Goal: Task Accomplishment & Management: Use online tool/utility

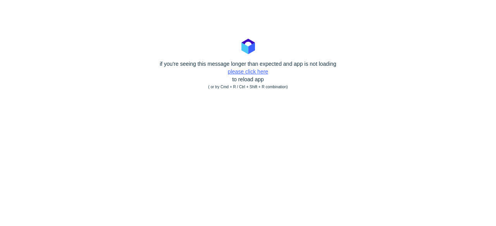
click at [247, 73] on link "please click here" at bounding box center [248, 72] width 40 height 6
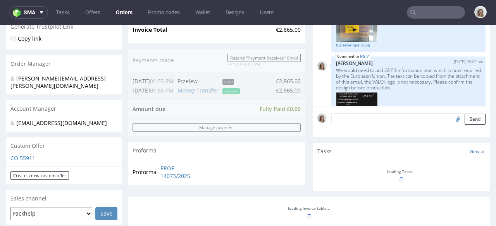
scroll to position [357, 0]
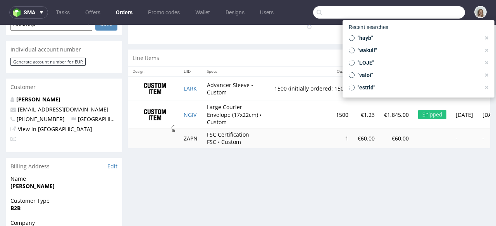
click at [431, 14] on input "text" at bounding box center [389, 12] width 152 height 12
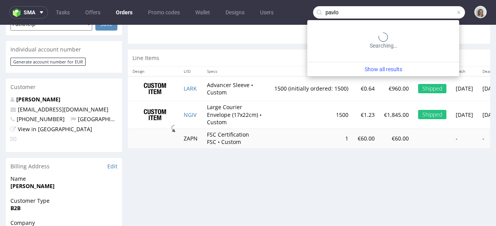
scroll to position [258, 0]
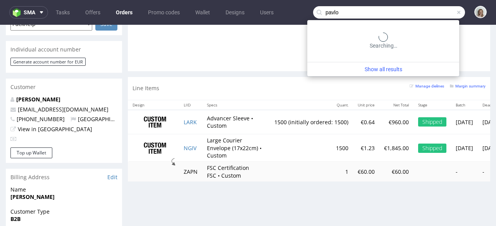
type input "pavlo"
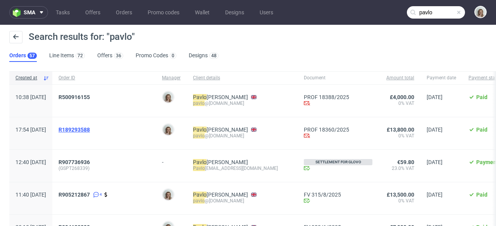
click at [90, 129] on span "R189293588" at bounding box center [73, 130] width 31 height 6
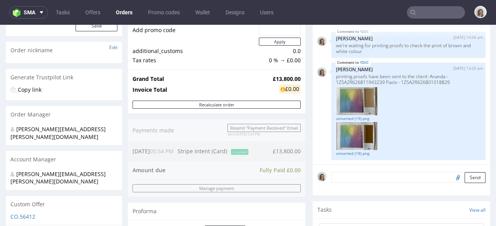
scroll to position [104, 0]
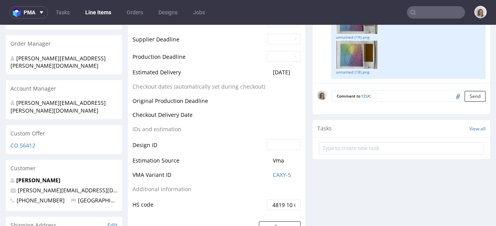
scroll to position [317, 0]
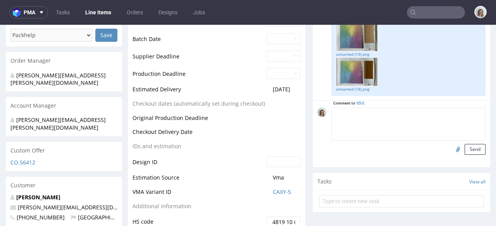
click at [376, 115] on textarea at bounding box center [408, 124] width 154 height 33
paste textarea "I’m happy to let you know that we’ve now received approval from our design team…"
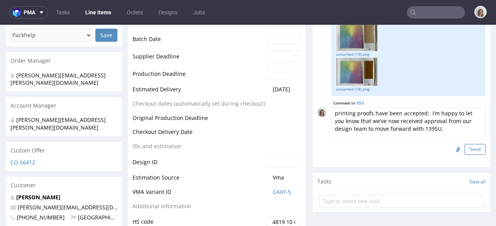
type textarea "printing proofs have been accepted: I’m happy to let you know that we’ve now re…"
click at [464, 147] on button "Send" at bounding box center [474, 149] width 21 height 11
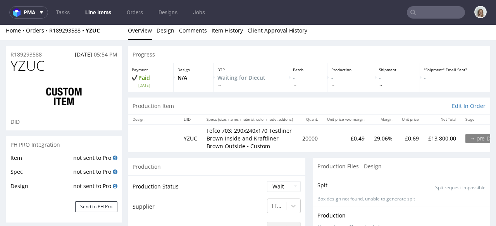
scroll to position [133, 0]
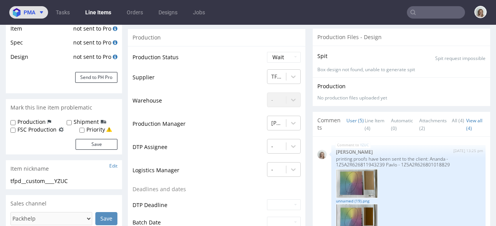
click at [27, 7] on button "pma" at bounding box center [28, 12] width 39 height 12
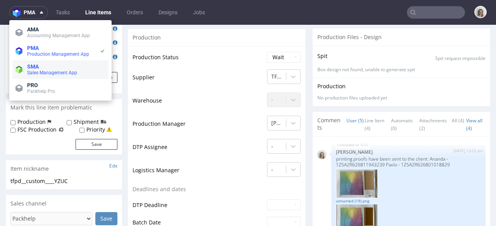
click at [38, 76] on li "SMA Sales Management App" at bounding box center [60, 69] width 96 height 19
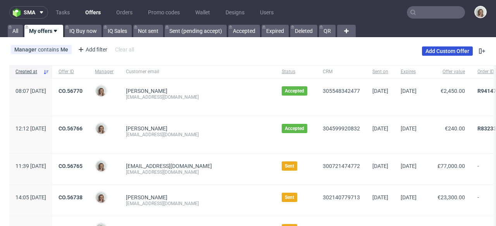
click at [430, 53] on link "Add Custom Offer" at bounding box center [447, 50] width 51 height 9
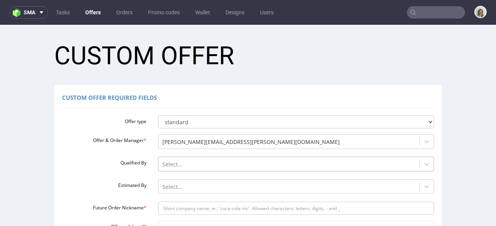
click at [184, 160] on div "Select..." at bounding box center [296, 162] width 276 height 11
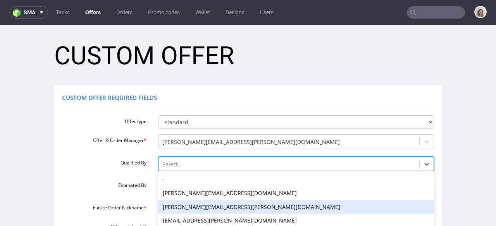
scroll to position [64, 0]
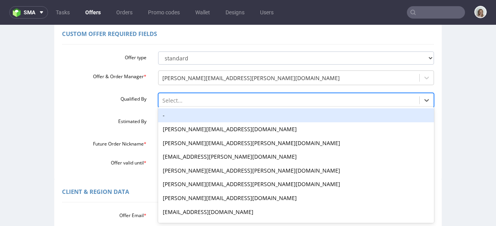
click at [175, 116] on div "-" at bounding box center [296, 115] width 276 height 14
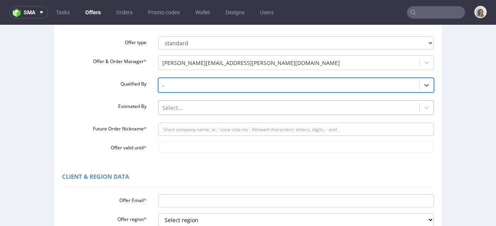
click at [170, 111] on div "Select..." at bounding box center [296, 105] width 276 height 11
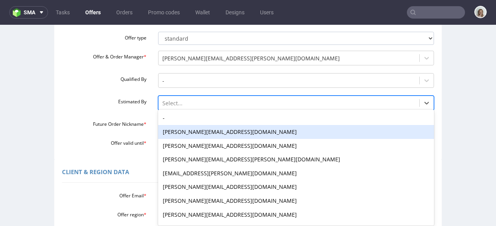
scroll to position [86, 0]
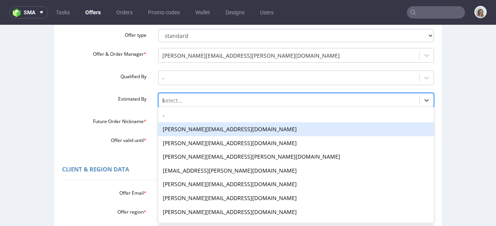
type input "kl"
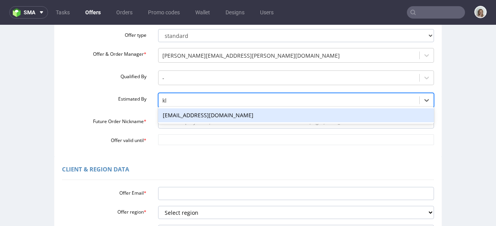
click at [184, 118] on div "[EMAIL_ADDRESS][DOMAIN_NAME]" at bounding box center [296, 115] width 276 height 14
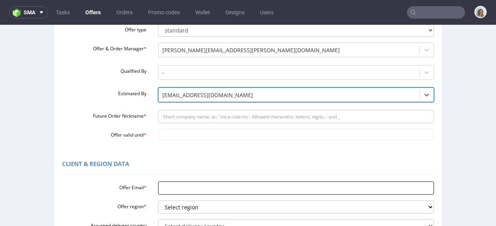
scroll to position [100, 0]
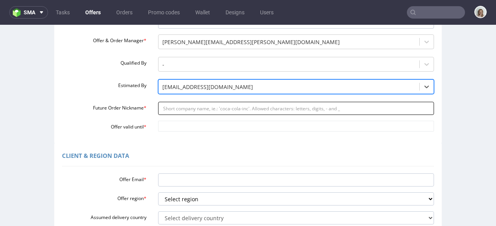
click at [167, 107] on input "Future Order Nickname *" at bounding box center [296, 108] width 276 height 13
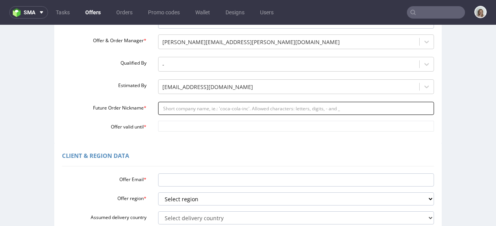
paste input "Polyluma_GmbH_-_Reorder_of_1000_units_of_33_x_33_x_33"
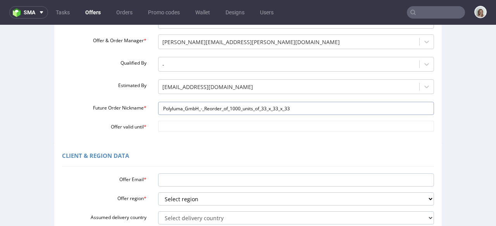
type input "Polyluma_GmbH_-_Reorder_of_1000_units_of_33_x_33_x_33"
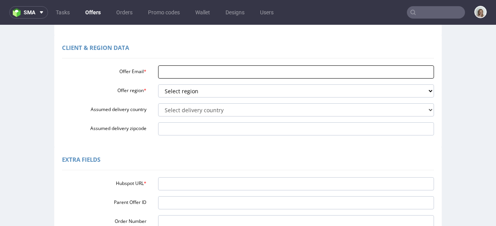
scroll to position [261, 0]
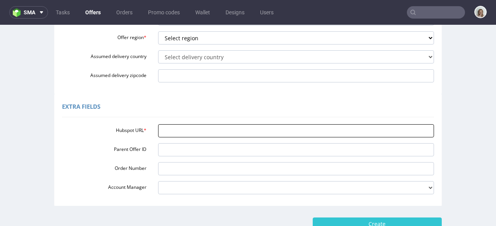
click at [176, 125] on input "Hubspot URL *" at bounding box center [296, 130] width 276 height 13
paste input "https://app-eu1.hubspot.com/contacts/25600958/record/0-3/304509128947/"
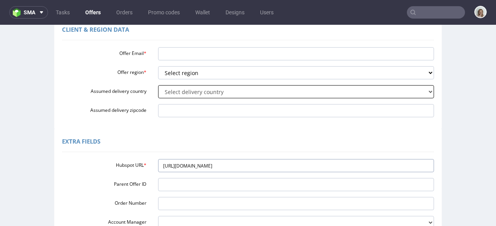
scroll to position [226, 0]
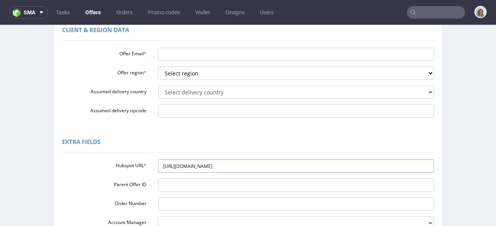
type input "https://app-eu1.hubspot.com/contacts/25600958/record/0-3/304509128947/"
click at [171, 50] on input "Offer Email *" at bounding box center [296, 54] width 276 height 13
paste input "[PERSON_NAME][EMAIL_ADDRESS][DOMAIN_NAME]"
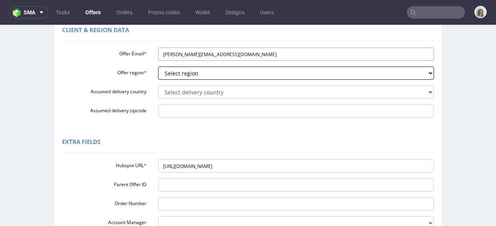
type input "[PERSON_NAME][EMAIL_ADDRESS][DOMAIN_NAME]"
click at [165, 77] on select "Select region eu gb de pl fr it es" at bounding box center [296, 73] width 276 height 13
select select "eu"
click at [158, 67] on select "Select region eu gb de pl fr it es" at bounding box center [296, 73] width 276 height 13
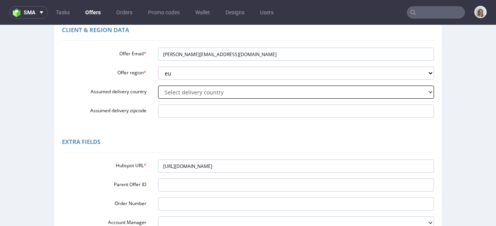
click at [168, 89] on select "Select delivery country Andorra Afghanistan Anguilla Albania Armenia Antarctica…" at bounding box center [296, 92] width 276 height 13
select select "57"
click at [158, 86] on select "Select delivery country Andorra Afghanistan Anguilla Albania Armenia Antarctica…" at bounding box center [296, 92] width 276 height 13
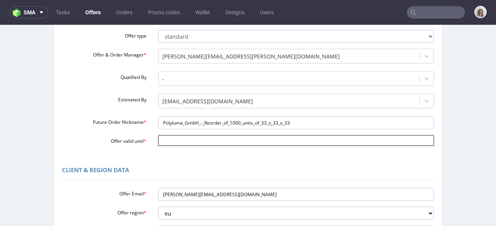
click at [165, 140] on input "Offer valid until *" at bounding box center [296, 140] width 276 height 11
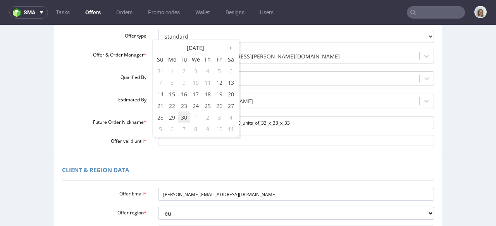
click at [182, 120] on td "30" at bounding box center [184, 118] width 12 height 12
type input "2025-09-30"
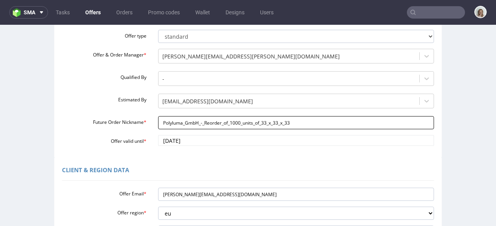
scroll to position [316, 0]
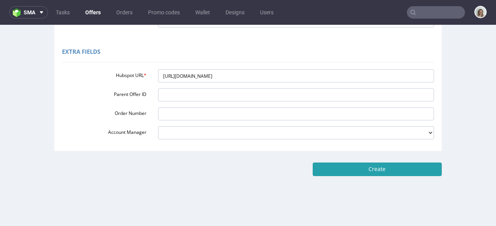
click at [402, 165] on input "Create" at bounding box center [376, 169] width 129 height 13
type input "Please wait..."
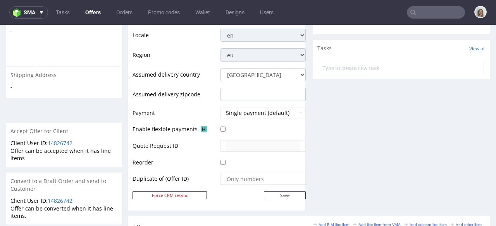
scroll to position [402, 0]
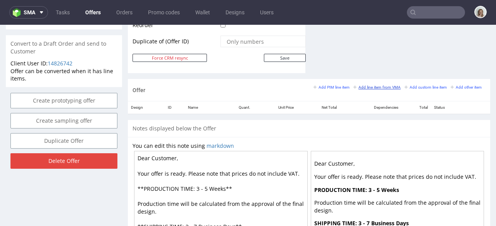
click at [362, 87] on small "Add line item from VMA" at bounding box center [376, 87] width 47 height 4
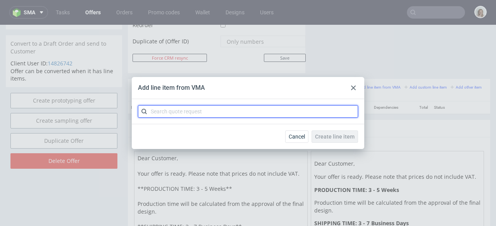
click at [216, 113] on input "text" at bounding box center [248, 111] width 220 height 12
paste input "CBJB"
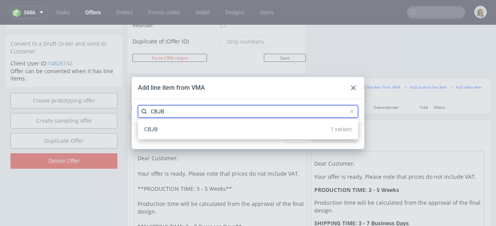
type input "CBJB"
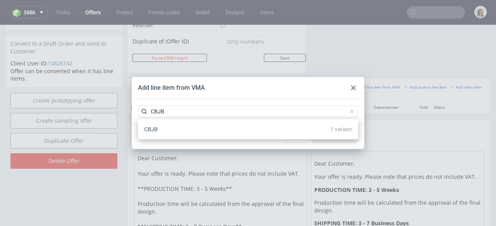
click at [200, 125] on div "CBJB 1 variant" at bounding box center [248, 129] width 214 height 14
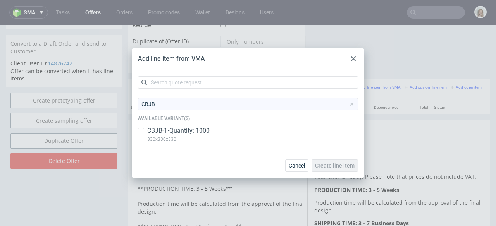
drag, startPoint x: 193, startPoint y: 130, endPoint x: 215, endPoint y: 135, distance: 22.2
click at [194, 130] on p "CBJB-1 • Quantity: 1000" at bounding box center [178, 131] width 62 height 9
checkbox input "true"
click at [348, 165] on span "Create line item" at bounding box center [334, 165] width 39 height 5
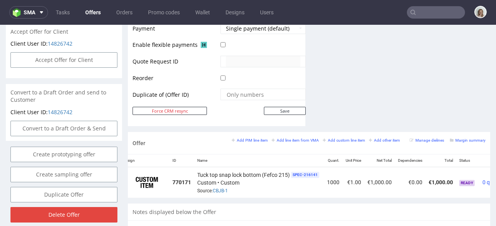
scroll to position [0, 55]
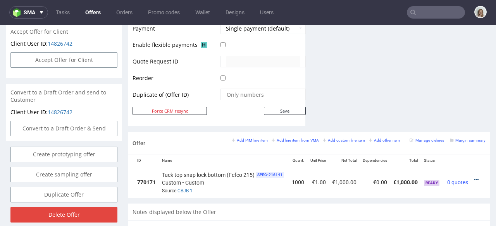
click at [474, 177] on icon at bounding box center [476, 179] width 4 height 5
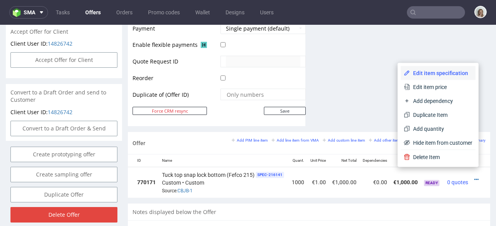
click at [428, 70] on span "Edit item specification" at bounding box center [441, 73] width 62 height 8
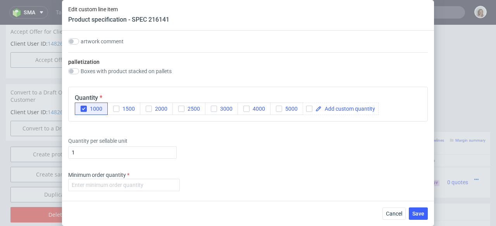
scroll to position [884, 0]
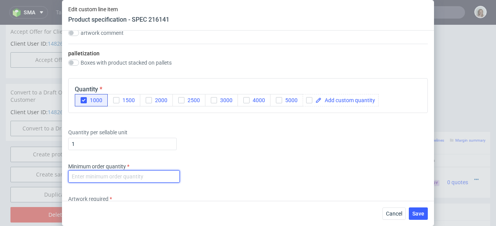
click at [114, 174] on input "number" at bounding box center [124, 176] width 112 height 12
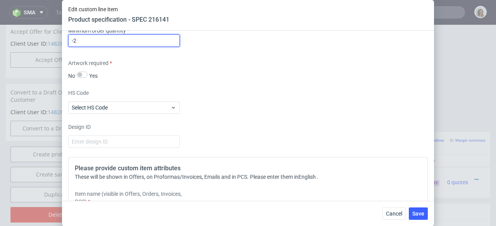
scroll to position [1088, 0]
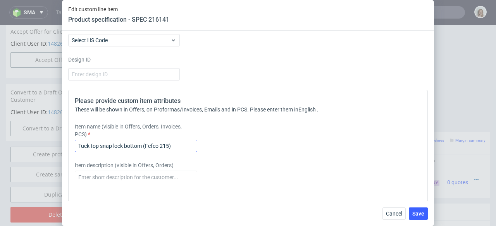
type input "-2"
drag, startPoint x: 175, startPoint y: 146, endPoint x: 69, endPoint y: 147, distance: 105.3
click at [69, 147] on div "Please provide custom item attributes These will be shown in Offers, on Proform…" at bounding box center [247, 194] width 359 height 209
paste input "Polyluma Box (330x330x330mm)"
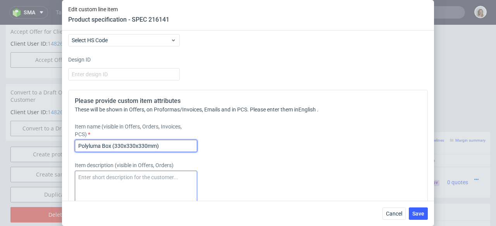
type input "Polyluma Box (330x330x330mm)"
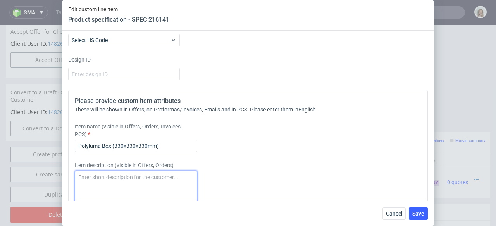
click at [98, 185] on textarea at bounding box center [136, 189] width 122 height 37
paste textarea "Polyluma Box (330x330x330mm)"
type textarea "Polyluma Box (330x330x330mm)"
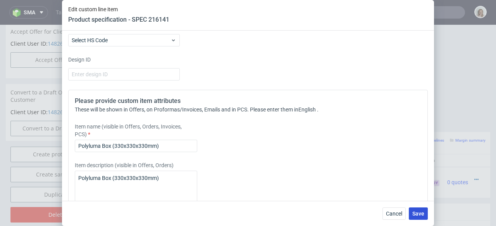
click at [425, 214] on button "Save" at bounding box center [418, 214] width 19 height 12
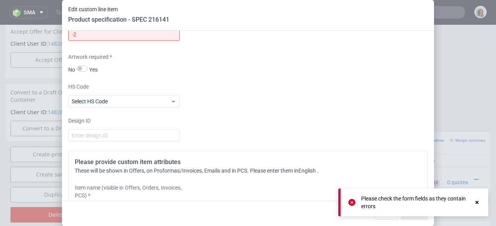
scroll to position [986, 0]
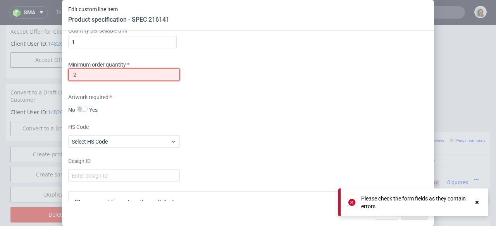
drag, startPoint x: 68, startPoint y: 74, endPoint x: 62, endPoint y: 74, distance: 6.2
click at [62, 74] on div "Supplier Marex Technical specification Instant price RFQ Type Product category …" at bounding box center [248, 116] width 372 height 170
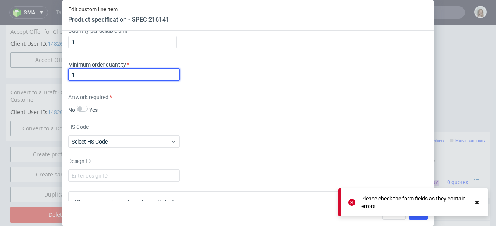
type input "1"
click at [475, 203] on use at bounding box center [476, 202] width 3 height 3
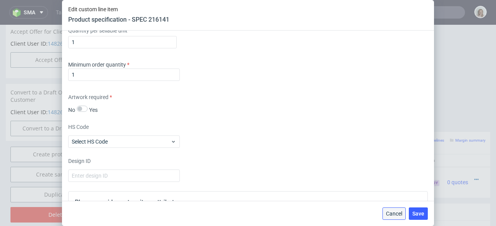
click at [403, 214] on button "Cancel" at bounding box center [393, 214] width 23 height 12
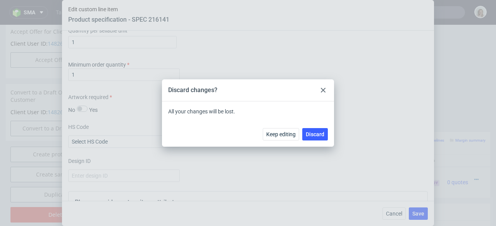
click at [321, 93] on div at bounding box center [322, 90] width 9 height 9
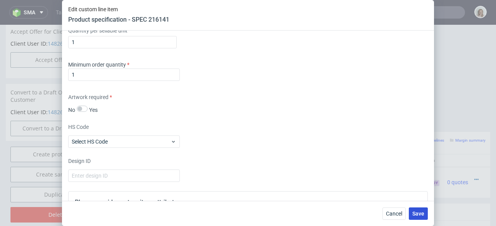
click at [422, 216] on span "Save" at bounding box center [418, 213] width 12 height 5
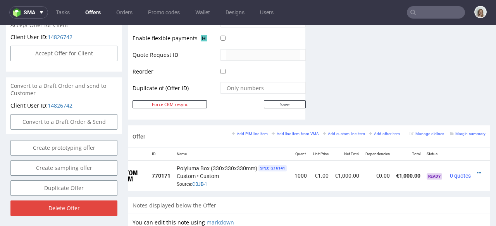
scroll to position [0, 43]
click at [474, 170] on icon at bounding box center [476, 172] width 4 height 5
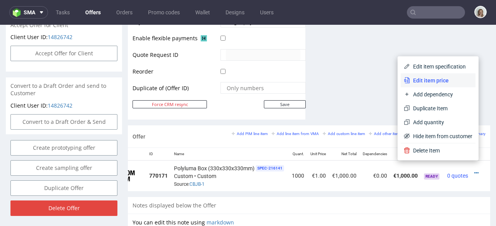
click at [432, 76] on li "Edit item price" at bounding box center [437, 81] width 75 height 14
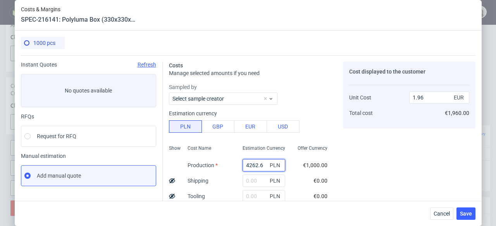
drag, startPoint x: 254, startPoint y: 163, endPoint x: 232, endPoint y: 164, distance: 22.5
click at [236, 164] on div "4262.6 PLN" at bounding box center [263, 165] width 55 height 15
paste input "3800"
type input "3800"
type input "1.75"
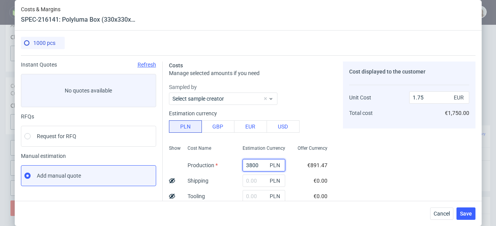
scroll to position [134, 0]
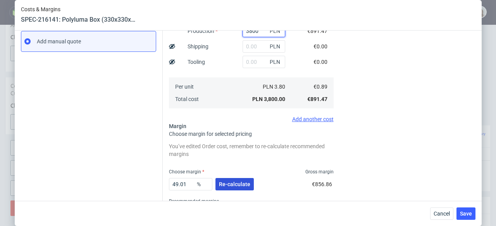
type input "3800"
click at [237, 182] on span "Re-calculate" at bounding box center [234, 184] width 31 height 5
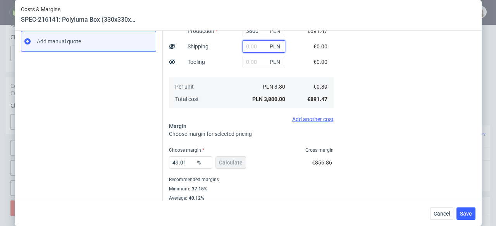
click at [242, 48] on input "text" at bounding box center [263, 46] width 43 height 12
paste input "1552,43"
type input "1552.43"
type input "2.46"
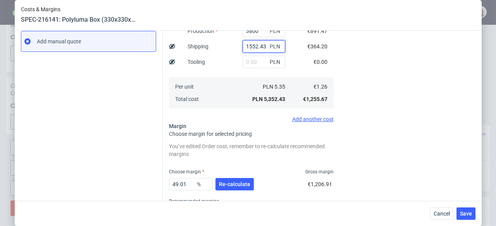
type input "1552.43"
drag, startPoint x: 183, startPoint y: 184, endPoint x: 160, endPoint y: 182, distance: 23.3
click at [163, 182] on div "Costs Manage selected amounts if you need Sampled by Select sample creator Esti…" at bounding box center [319, 76] width 312 height 311
type input "3"
type input "1.29"
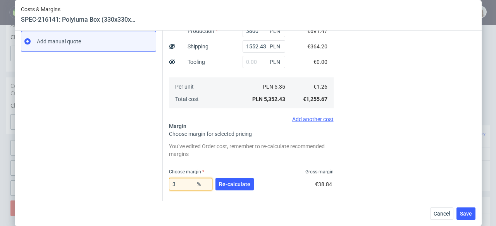
type input "37"
type input "1.99"
type input "37"
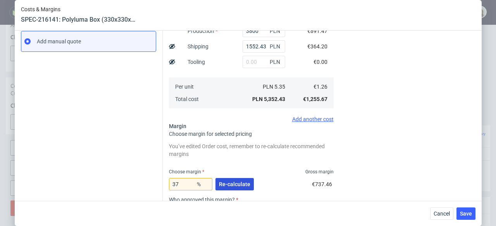
click at [235, 186] on span "Re-calculate" at bounding box center [234, 184] width 31 height 5
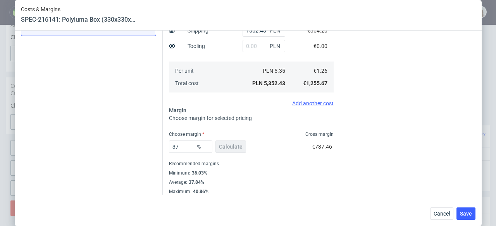
scroll to position [0, 0]
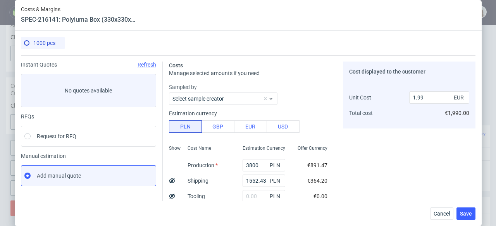
click at [170, 182] on icon at bounding box center [172, 181] width 6 height 6
type input "1.63"
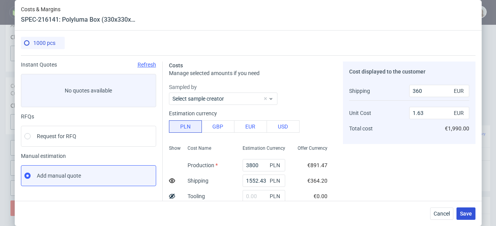
click at [475, 218] on button "Save" at bounding box center [465, 214] width 19 height 12
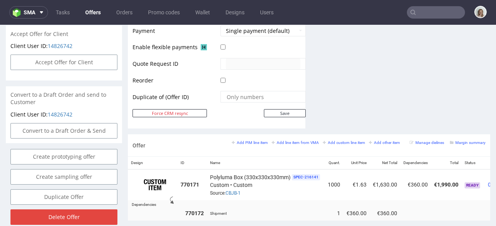
scroll to position [363, 0]
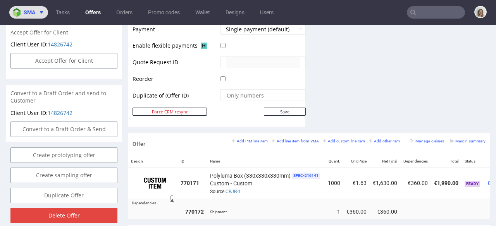
click at [38, 9] on button "sma" at bounding box center [28, 12] width 39 height 12
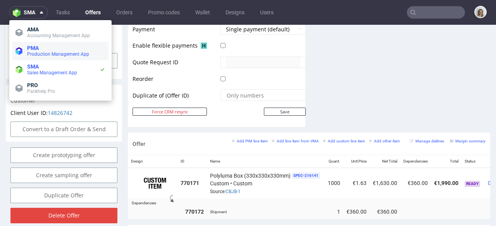
click at [61, 55] on span "Production Management App" at bounding box center [58, 53] width 62 height 5
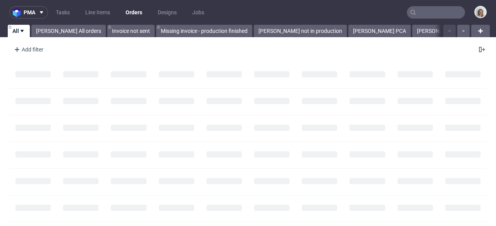
click at [436, 13] on input "text" at bounding box center [436, 12] width 58 height 12
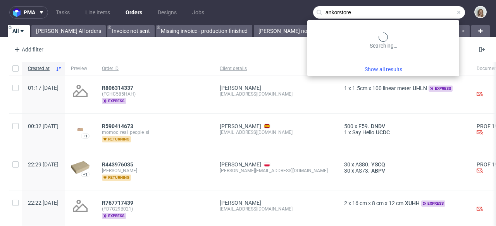
type input "ankorstore"
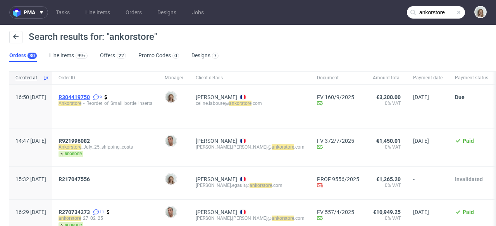
click at [90, 97] on span "R304419750" at bounding box center [73, 97] width 31 height 6
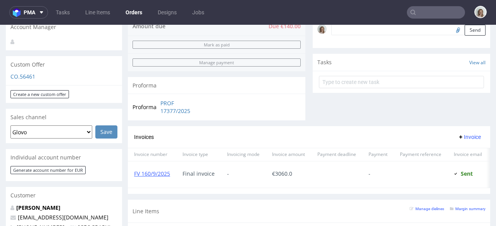
scroll to position [388, 0]
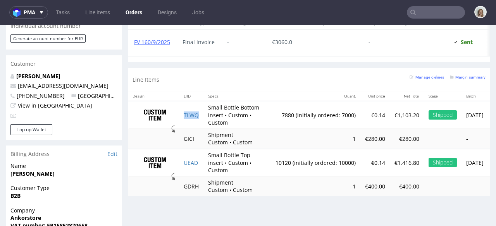
click at [202, 123] on td "TLWQ" at bounding box center [191, 115] width 24 height 28
click at [201, 166] on td "UEAD" at bounding box center [191, 162] width 24 height 27
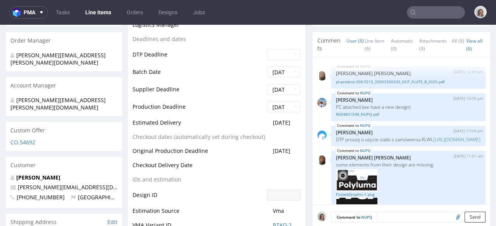
scroll to position [101, 0]
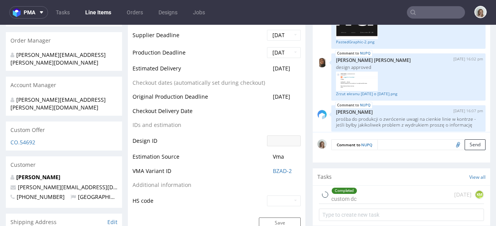
select select "in_progress"
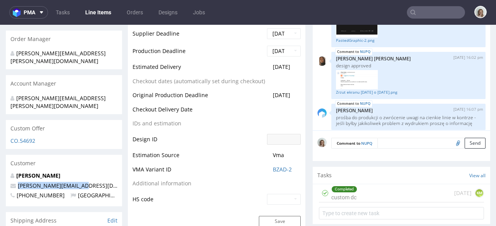
drag, startPoint x: 83, startPoint y: 173, endPoint x: 17, endPoint y: 173, distance: 66.2
click at [17, 182] on p "[PERSON_NAME][EMAIL_ADDRESS][DOMAIN_NAME]" at bounding box center [63, 186] width 107 height 8
copy link "[PERSON_NAME][EMAIL_ADDRESS][DOMAIN_NAME]"
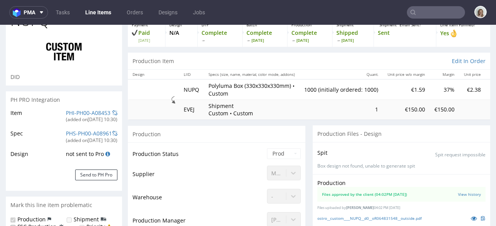
scroll to position [0, 0]
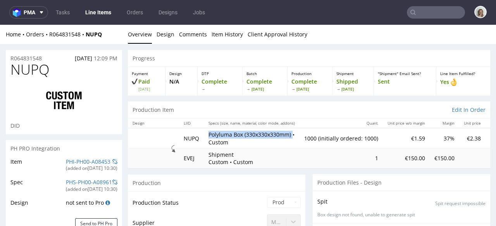
drag, startPoint x: 208, startPoint y: 132, endPoint x: 294, endPoint y: 133, distance: 85.6
click at [294, 133] on p "Polyluma Box (330x330x330mm) • Custom" at bounding box center [251, 138] width 86 height 15
copy p "Polyluma Box (330x330x330mm)"
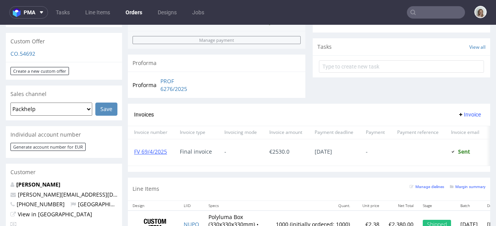
scroll to position [252, 0]
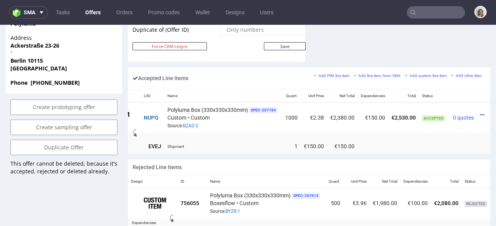
scroll to position [0, 51]
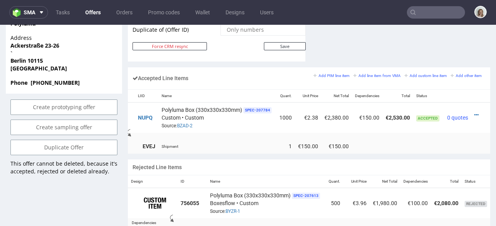
click at [474, 111] on div at bounding box center [478, 115] width 8 height 8
click at [474, 112] on icon at bounding box center [476, 114] width 4 height 5
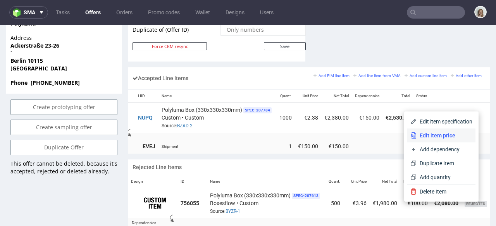
click at [416, 134] on span "Edit item price" at bounding box center [444, 136] width 56 height 8
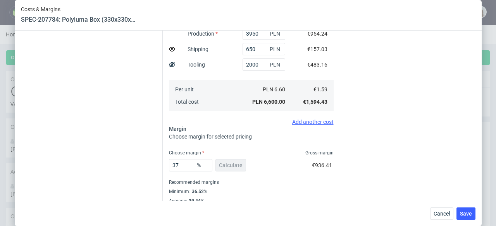
scroll to position [215, 0]
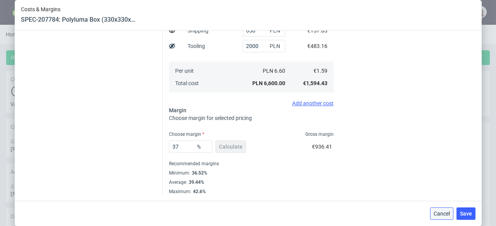
click at [443, 214] on span "Cancel" at bounding box center [441, 213] width 16 height 5
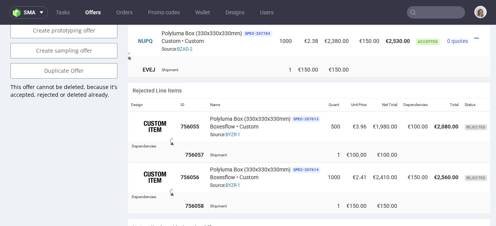
scroll to position [29, 0]
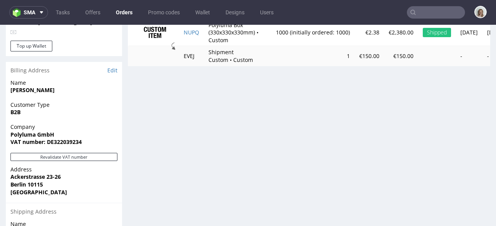
scroll to position [422, 0]
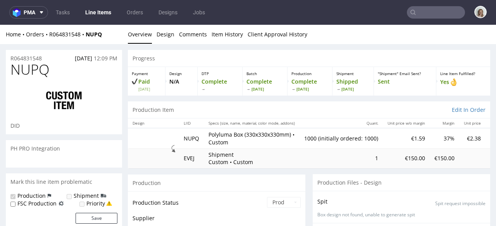
scroll to position [123, 0]
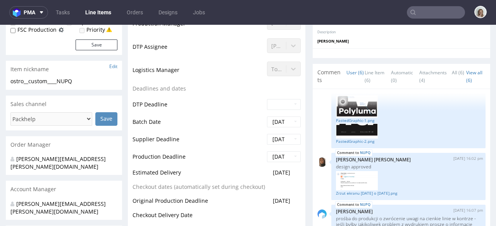
select select "in_progress"
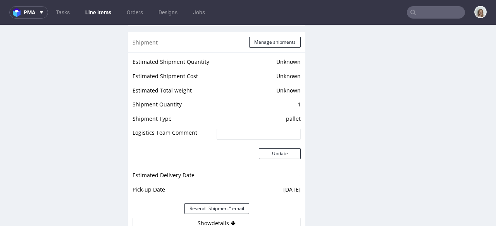
scroll to position [1207, 0]
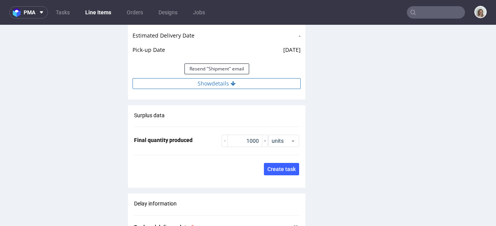
click at [224, 85] on button "Show details" at bounding box center [216, 83] width 168 height 11
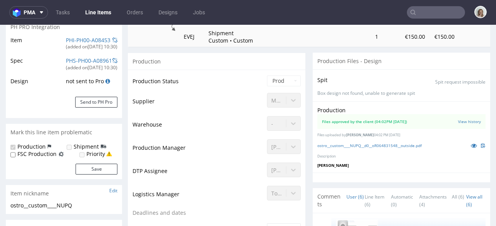
scroll to position [0, 0]
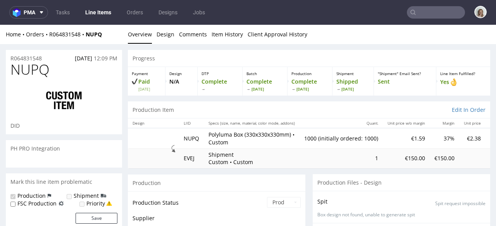
scroll to position [123, 0]
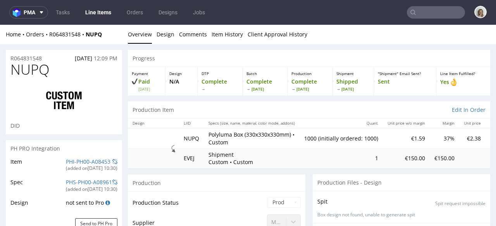
select select "in_progress"
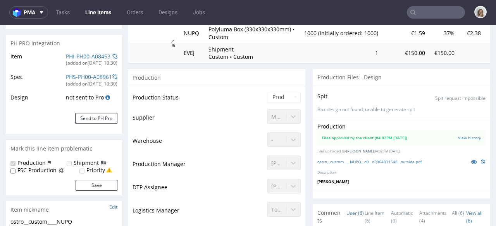
scroll to position [0, 0]
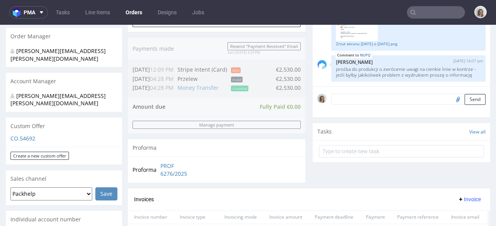
scroll to position [230, 0]
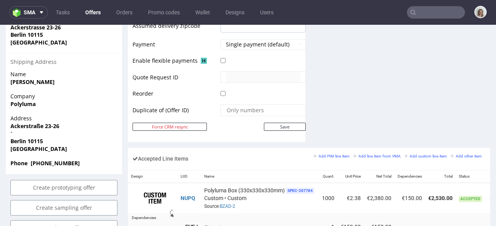
scroll to position [484, 0]
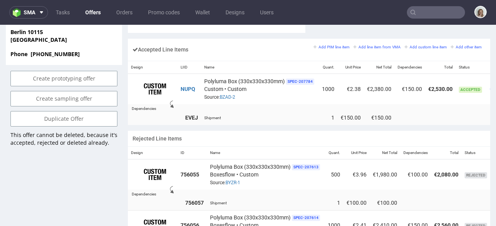
click at [359, 117] on div "Design LIID Name Quant. Unit Price Net Total Dependencies Total Status NUPQ Pol…" at bounding box center [309, 93] width 362 height 64
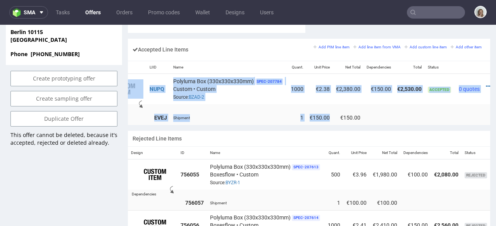
scroll to position [0, 51]
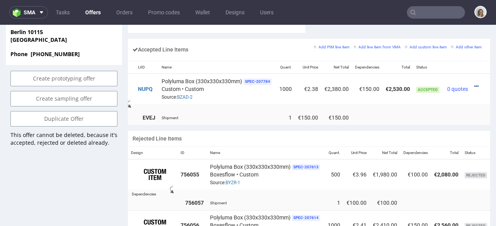
click at [474, 84] on icon at bounding box center [476, 86] width 4 height 5
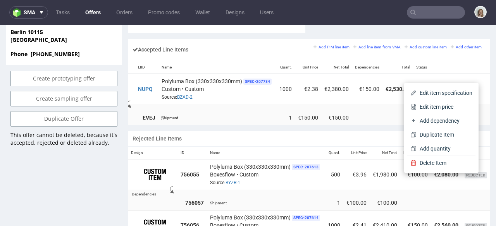
click at [370, 110] on td at bounding box center [367, 117] width 31 height 14
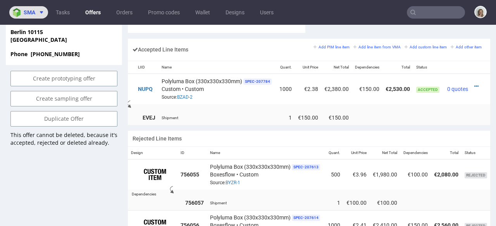
click at [22, 13] on img at bounding box center [18, 12] width 11 height 9
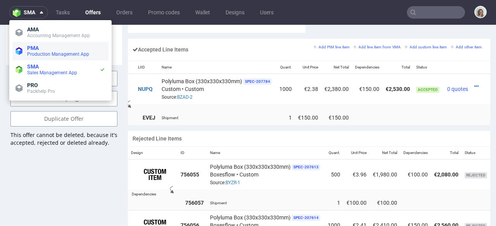
click at [38, 51] on span "Production Management App" at bounding box center [66, 54] width 78 height 6
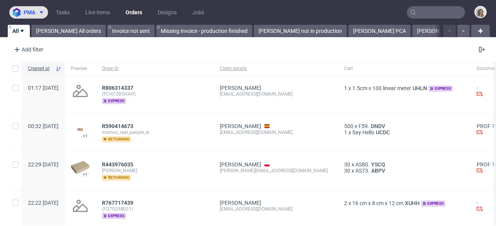
click at [33, 11] on span "pma" at bounding box center [30, 12] width 12 height 5
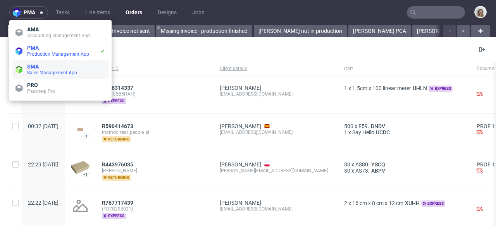
click at [46, 66] on span "SMA" at bounding box center [66, 67] width 78 height 6
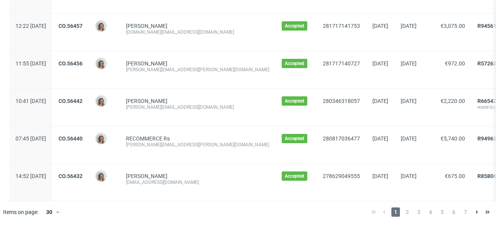
scroll to position [960, 0]
click at [403, 216] on span "2" at bounding box center [407, 212] width 9 height 9
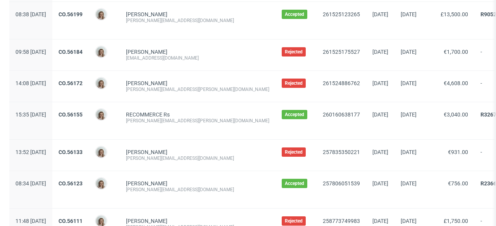
scroll to position [954, 0]
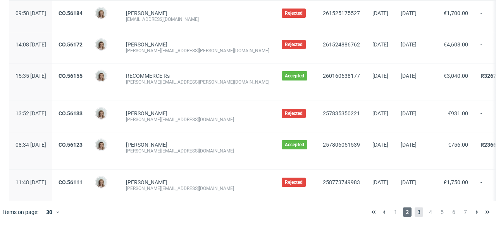
click at [414, 213] on span "3" at bounding box center [418, 212] width 9 height 9
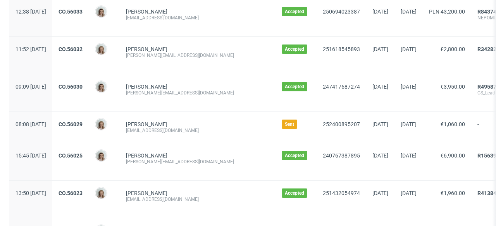
scroll to position [388, 0]
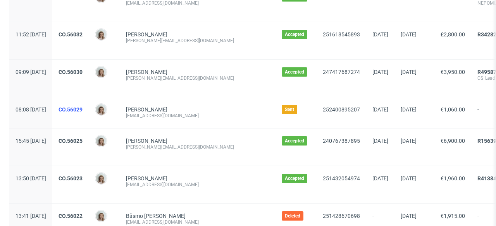
click at [82, 110] on link "CO.56029" at bounding box center [70, 109] width 24 height 6
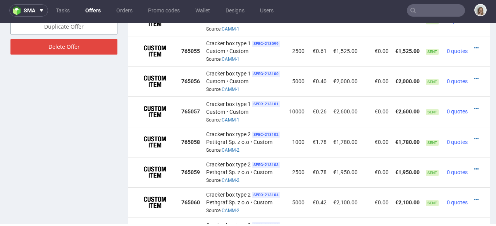
scroll to position [538, 0]
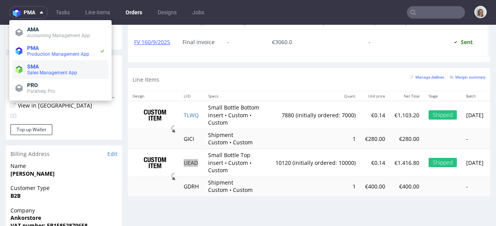
scroll to position [102, 0]
click at [48, 64] on span "SMA" at bounding box center [66, 67] width 78 height 6
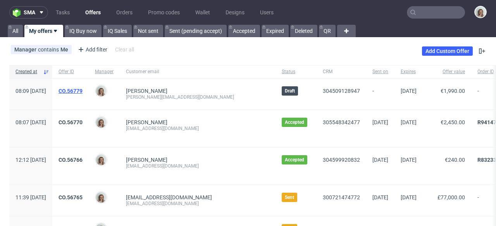
click at [82, 91] on link "CO.56779" at bounding box center [70, 91] width 24 height 6
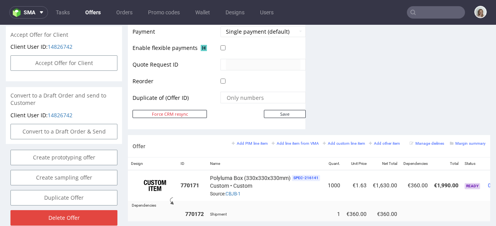
scroll to position [415, 0]
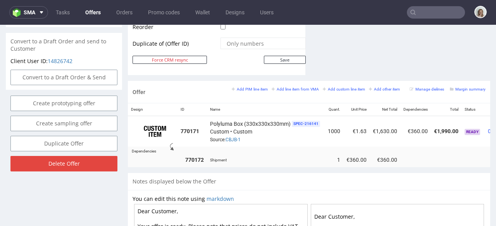
click at [421, 10] on input "text" at bounding box center [436, 12] width 58 height 12
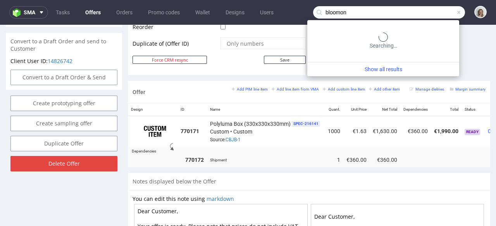
type input "bloomon"
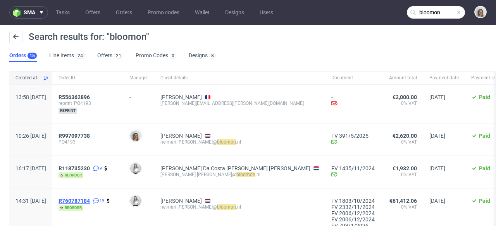
click at [90, 200] on span "R760787184" at bounding box center [73, 201] width 31 height 6
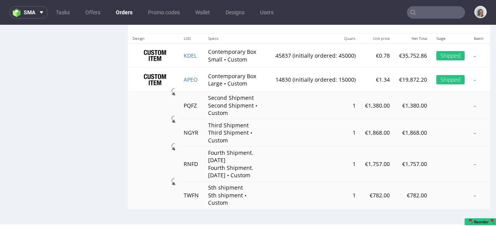
scroll to position [798, 0]
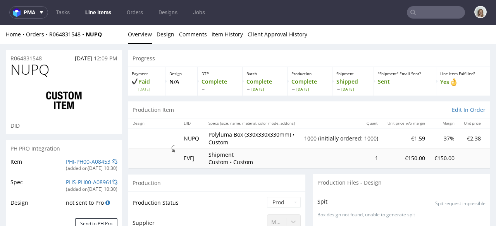
type input "1000"
select select "in_progress"
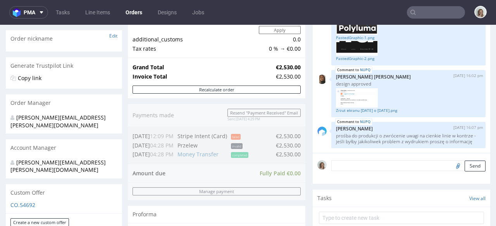
scroll to position [217, 0]
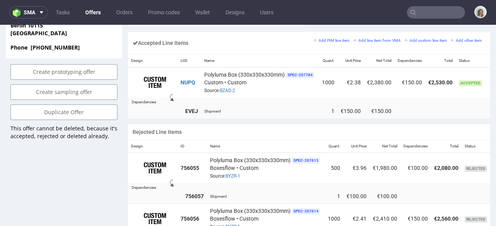
scroll to position [0, 51]
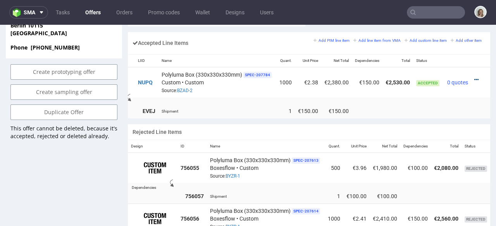
click at [474, 77] on icon at bounding box center [476, 79] width 4 height 5
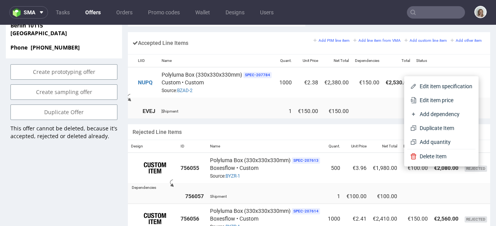
click at [434, 97] on span "Edit item price" at bounding box center [444, 100] width 56 height 8
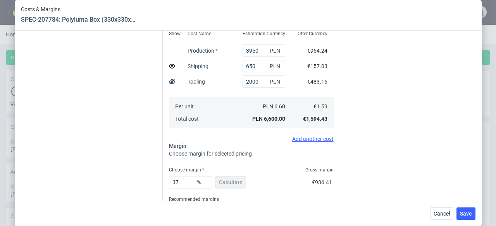
scroll to position [215, 0]
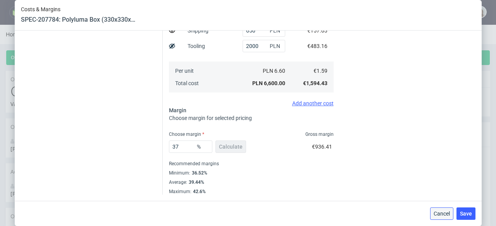
click at [440, 216] on span "Cancel" at bounding box center [441, 213] width 16 height 5
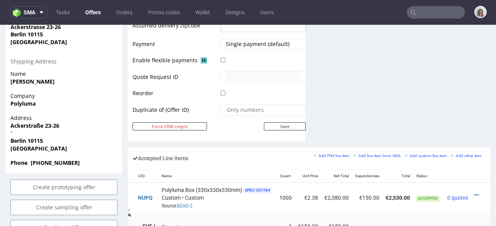
scroll to position [0, 0]
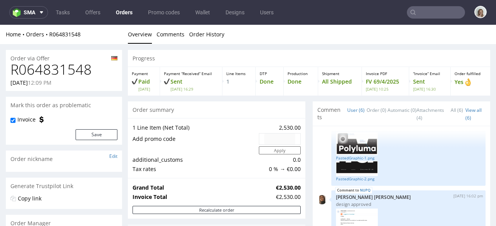
scroll to position [360, 0]
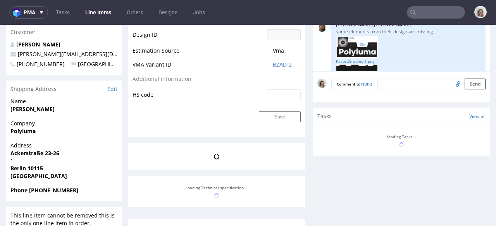
scroll to position [123, 0]
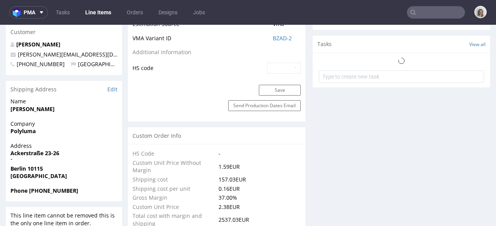
select select "in_progress"
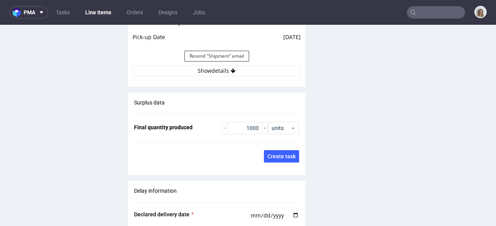
scroll to position [1222, 0]
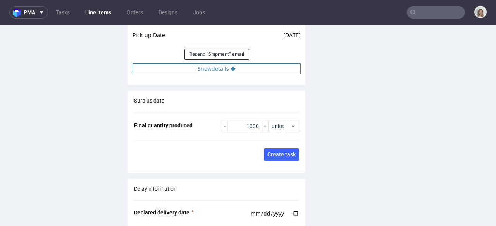
click at [206, 70] on button "Show details" at bounding box center [216, 69] width 168 height 11
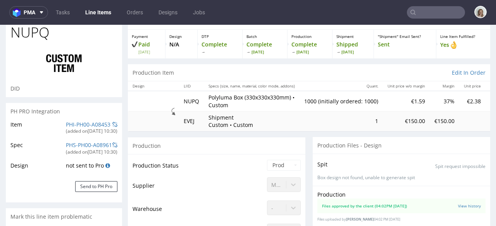
scroll to position [0, 0]
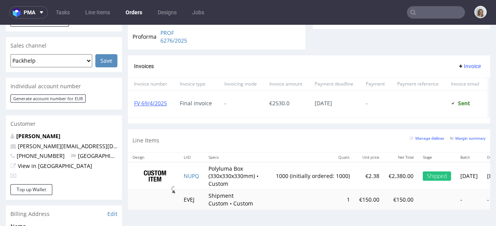
scroll to position [394, 0]
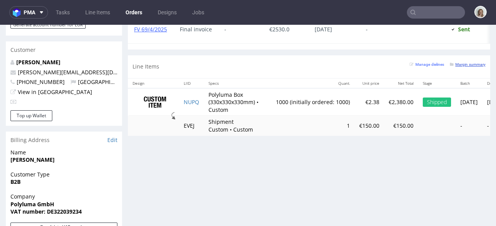
click at [456, 67] on small "Margin summary" at bounding box center [468, 64] width 36 height 4
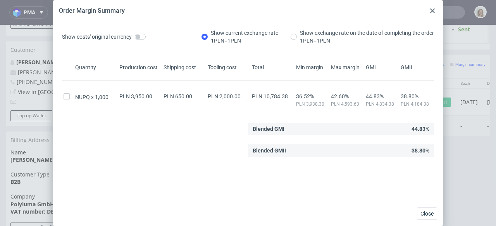
scroll to position [3, 0]
click at [430, 12] on use at bounding box center [432, 11] width 5 height 5
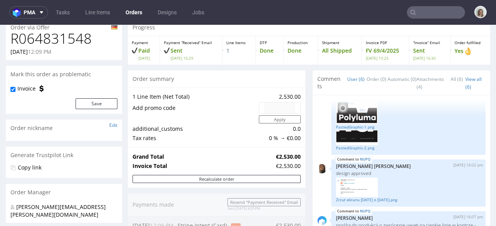
scroll to position [129, 0]
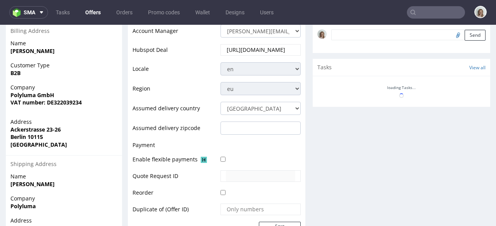
scroll to position [440, 0]
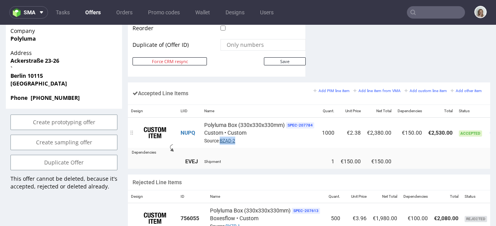
drag, startPoint x: 241, startPoint y: 131, endPoint x: 222, endPoint y: 133, distance: 19.1
click at [222, 133] on div "Polyluma Box (330x330x330mm) SPEC- 207784 Custom • Custom Source: BZAD-2" at bounding box center [260, 133] width 112 height 24
copy link "BZAD-2"
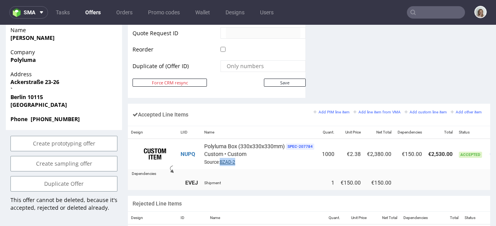
scroll to position [417, 0]
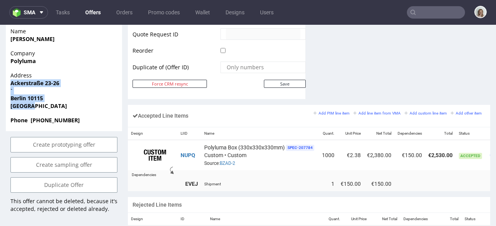
drag, startPoint x: 36, startPoint y: 91, endPoint x: 9, endPoint y: 69, distance: 34.9
click at [9, 72] on div "Address Ackerstraße 23-26 ` Berlin 10115 Germany" at bounding box center [64, 94] width 116 height 45
copy p "Ackerstraße 23-26 ` Berlin 10115 Germany"
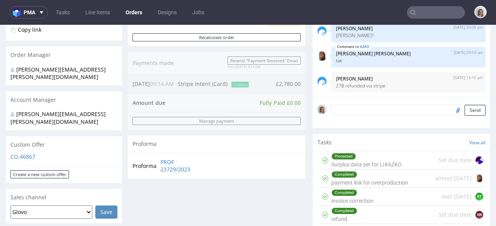
scroll to position [287, 0]
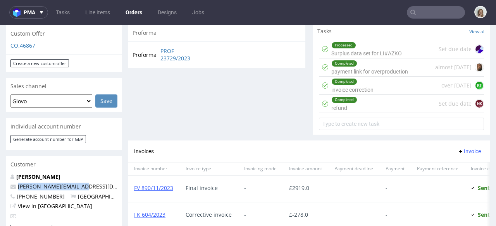
drag, startPoint x: 48, startPoint y: 170, endPoint x: 15, endPoint y: 170, distance: 32.1
click at [15, 183] on p "anton.white@ovaeda.com" at bounding box center [63, 187] width 107 height 8
copy span "anton.white@ovaeda.com"
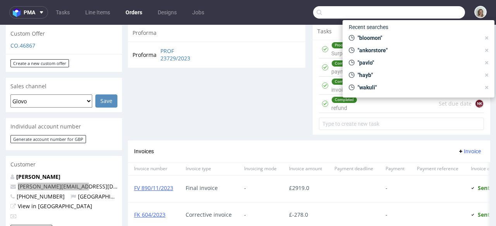
click at [431, 12] on input "text" at bounding box center [389, 12] width 152 height 12
paste input "anton.white@ovaeda.com"
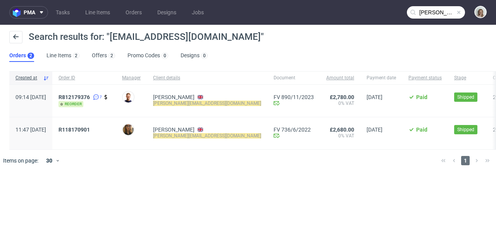
click at [431, 11] on input "anton.white@ovaeda.com" at bounding box center [436, 12] width 58 height 12
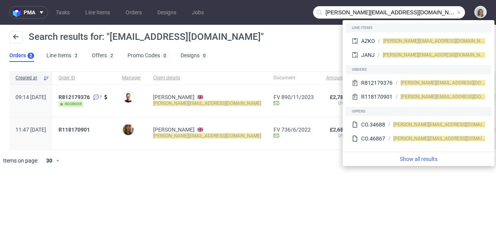
drag, startPoint x: 354, startPoint y: 11, endPoint x: 322, endPoint y: 12, distance: 31.8
click at [322, 12] on input "anton.white@ovaeda.com" at bounding box center [389, 12] width 152 height 12
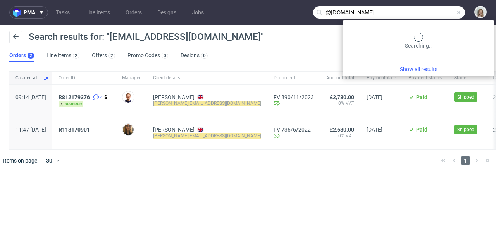
type input "@ovaeda.com"
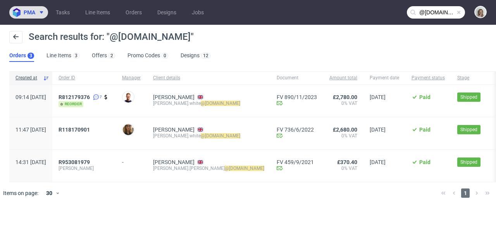
click at [41, 9] on icon at bounding box center [41, 12] width 6 height 6
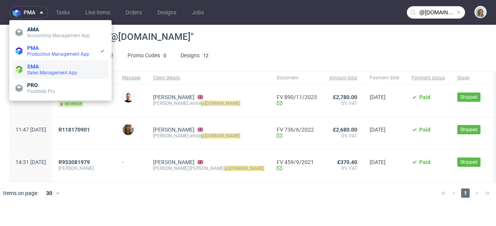
click at [57, 65] on span "SMA" at bounding box center [66, 67] width 78 height 6
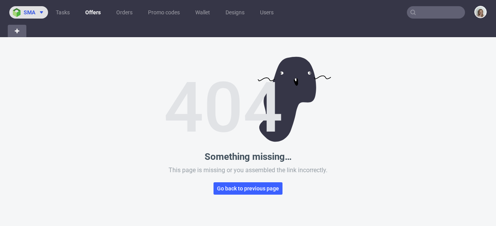
click at [30, 10] on span "sma" at bounding box center [30, 12] width 12 height 5
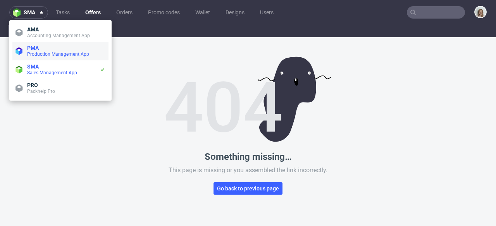
click at [39, 50] on span "PMA" at bounding box center [66, 48] width 78 height 6
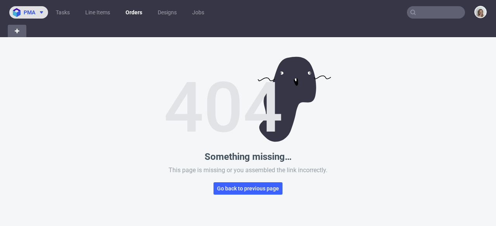
click at [23, 9] on img at bounding box center [18, 12] width 11 height 9
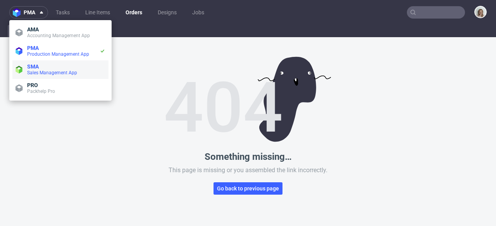
click at [39, 71] on span "Sales Management App" at bounding box center [52, 72] width 50 height 5
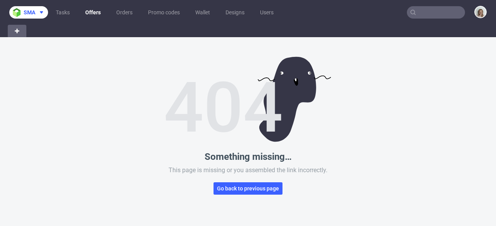
drag, startPoint x: 37, startPoint y: 12, endPoint x: 42, endPoint y: 19, distance: 8.4
click at [37, 12] on span at bounding box center [39, 12] width 9 height 6
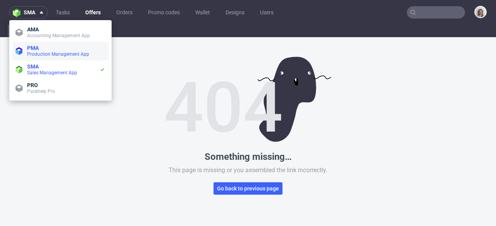
click at [43, 48] on span "PMA" at bounding box center [66, 48] width 78 height 6
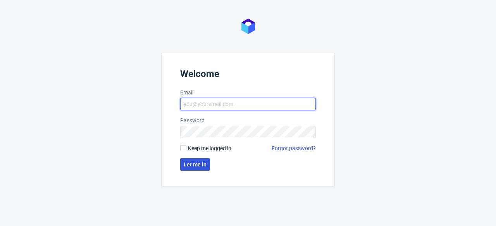
type input "[PERSON_NAME][EMAIL_ADDRESS][PERSON_NAME][DOMAIN_NAME]"
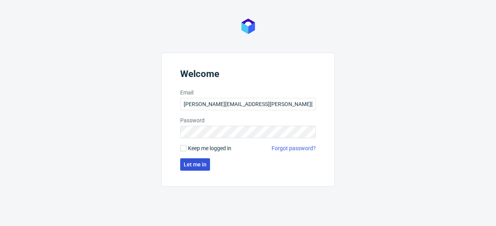
click at [191, 162] on span "Let me in" at bounding box center [195, 164] width 23 height 5
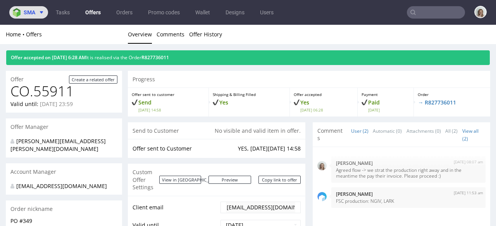
click at [37, 12] on span at bounding box center [39, 12] width 9 height 6
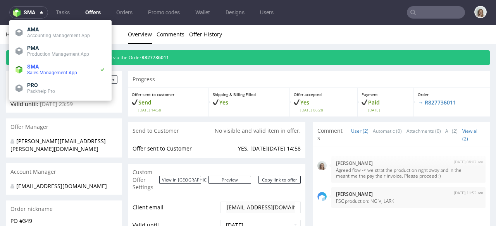
click at [37, 37] on span "Accounting Management App" at bounding box center [58, 35] width 63 height 5
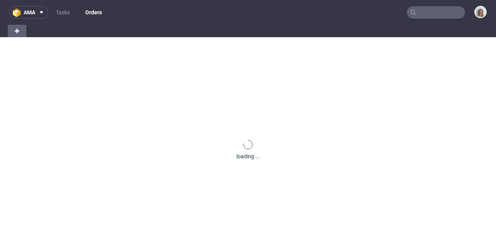
click at [32, 2] on nav "ama Tasks Orders" at bounding box center [248, 12] width 496 height 25
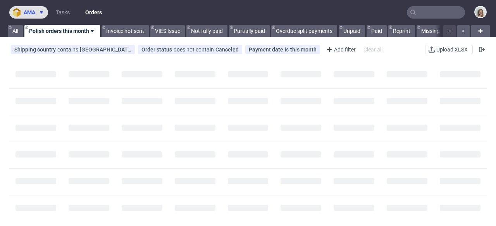
click at [29, 12] on span "ama" at bounding box center [30, 12] width 12 height 5
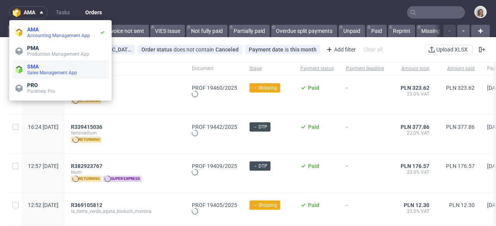
click at [46, 74] on span "Sales Management App" at bounding box center [52, 72] width 50 height 5
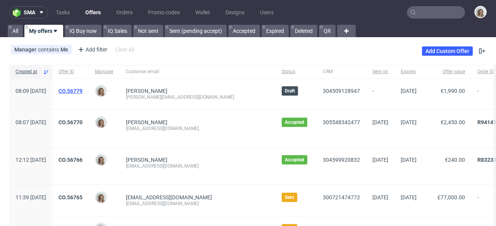
click at [82, 94] on link "CO.56779" at bounding box center [70, 91] width 24 height 6
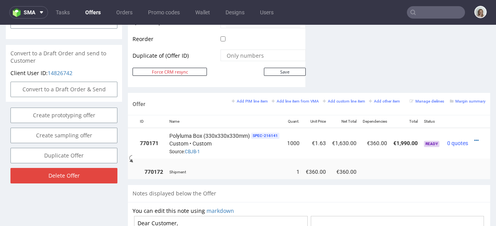
scroll to position [0, 50]
click at [474, 138] on icon at bounding box center [476, 140] width 4 height 5
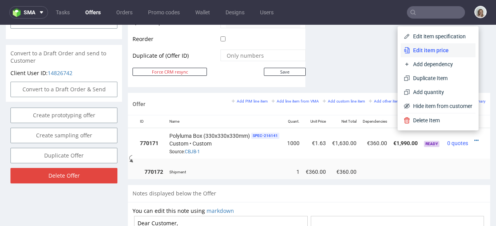
click at [416, 55] on li "Edit item price" at bounding box center [437, 50] width 75 height 14
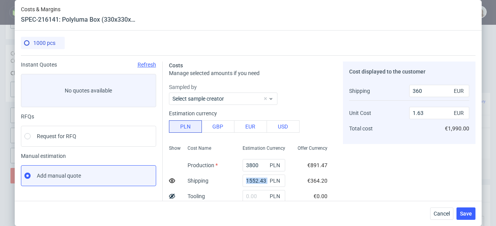
drag, startPoint x: 259, startPoint y: 181, endPoint x: 231, endPoint y: 180, distance: 27.9
click at [236, 180] on div "1552.43 PLN" at bounding box center [263, 180] width 55 height 15
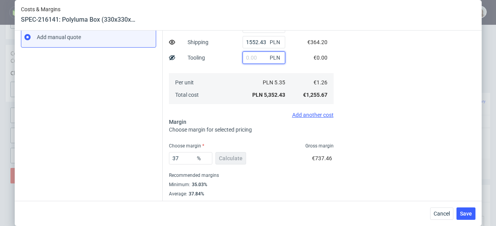
click at [242, 57] on input "text" at bounding box center [263, 57] width 43 height 12
drag, startPoint x: 257, startPoint y: 43, endPoint x: 225, endPoint y: 46, distance: 31.5
click at [225, 46] on div "Show Cost Name Production Shipping Tooling Per unit Total cost Estimation Curre…" at bounding box center [251, 54] width 165 height 102
paste input "1041,89"
type input "1552.431041,89"
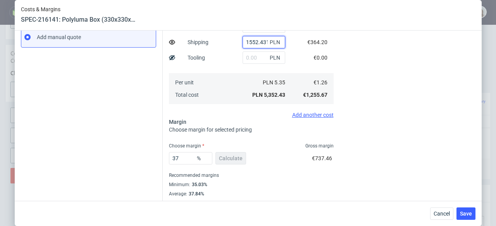
scroll to position [0, 18]
type input "0"
type input "1.42"
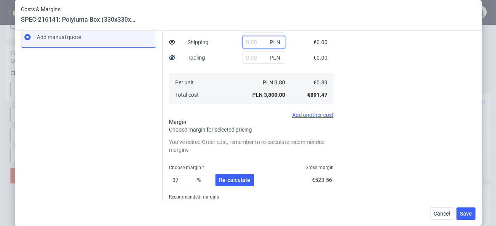
click at [244, 41] on input "text" at bounding box center [263, 42] width 43 height 12
paste input "1041,89"
type input "1041.89"
type input "240"
type input "1.56"
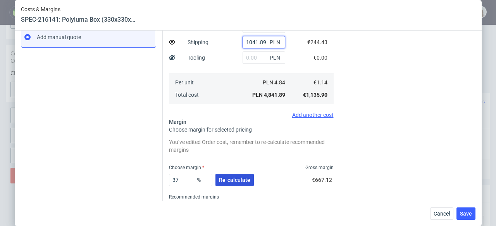
type input "1041.89"
click at [241, 182] on span "Re-calculate" at bounding box center [234, 179] width 31 height 5
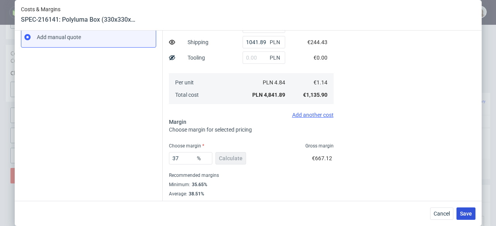
click at [466, 211] on span "Save" at bounding box center [466, 213] width 12 height 5
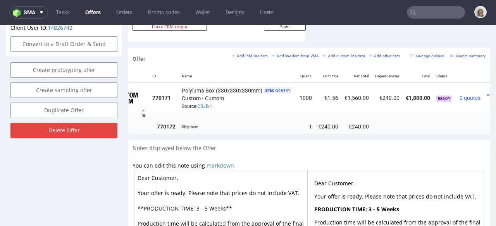
scroll to position [0, 50]
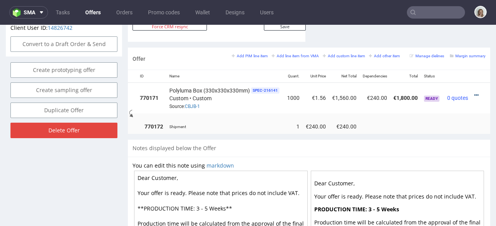
click at [474, 93] on icon at bounding box center [476, 95] width 4 height 5
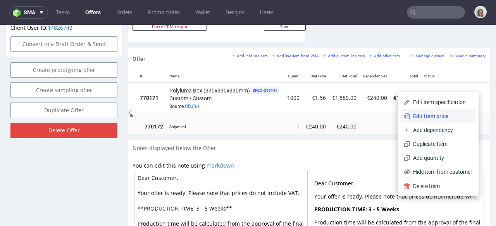
click at [429, 118] on span "Edit item price" at bounding box center [441, 116] width 62 height 8
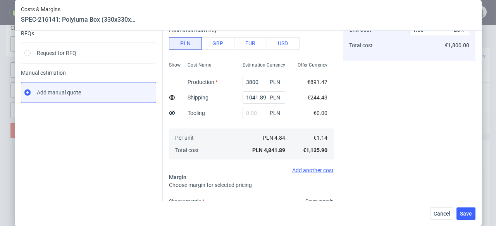
scroll to position [133, 0]
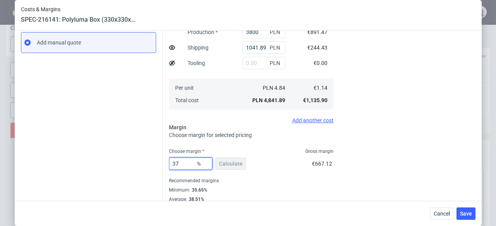
click at [182, 163] on input "37" at bounding box center [190, 164] width 43 height 12
type input "3"
type input "0"
type input "0.89"
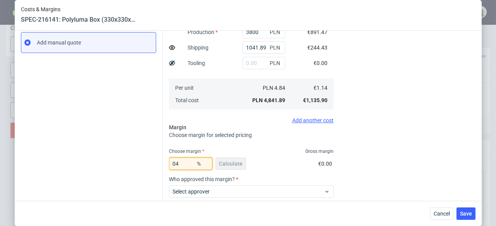
type input "4"
type input "0.94"
type input "40"
type input "1.65"
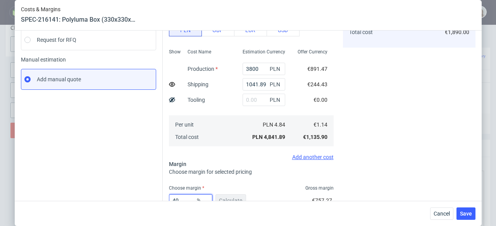
scroll to position [150, 0]
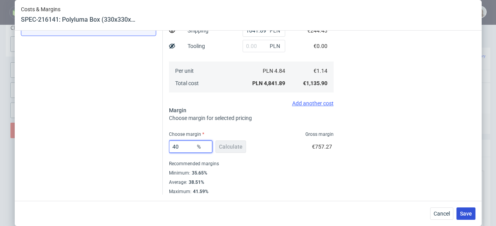
type input "40"
click at [471, 211] on span "Save" at bounding box center [466, 213] width 12 height 5
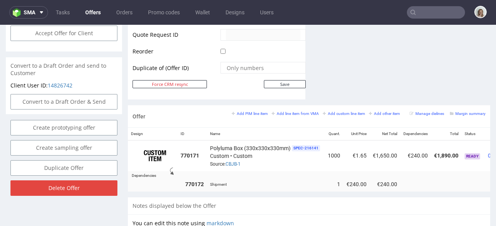
scroll to position [0, 50]
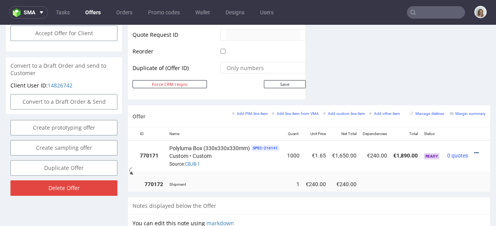
click at [474, 150] on icon at bounding box center [476, 152] width 4 height 5
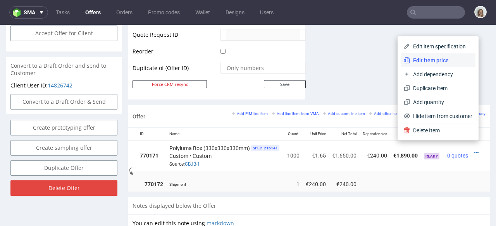
click at [429, 58] on span "Edit item price" at bounding box center [441, 61] width 62 height 8
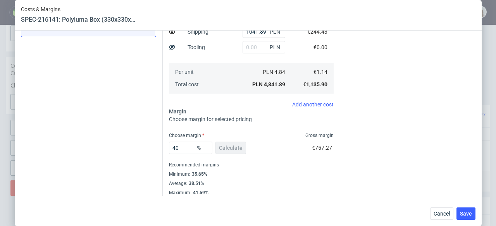
scroll to position [150, 0]
click at [467, 211] on span "Save" at bounding box center [466, 213] width 12 height 5
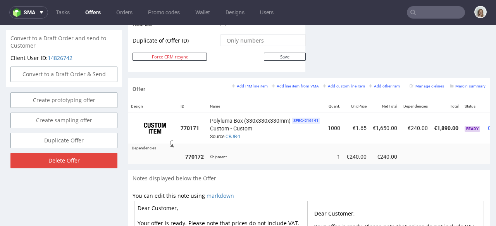
scroll to position [0, 50]
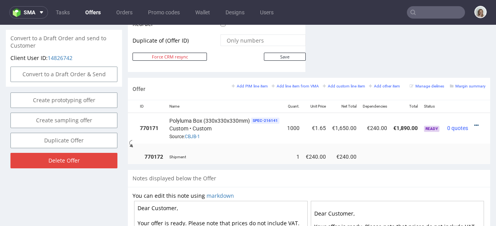
click at [474, 123] on icon at bounding box center [476, 125] width 4 height 5
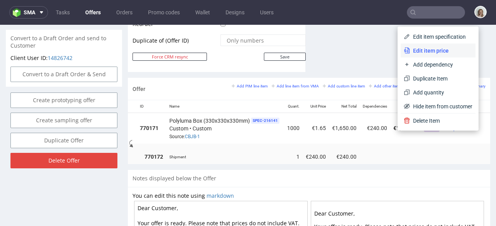
click at [415, 53] on span "Edit item price" at bounding box center [441, 51] width 62 height 8
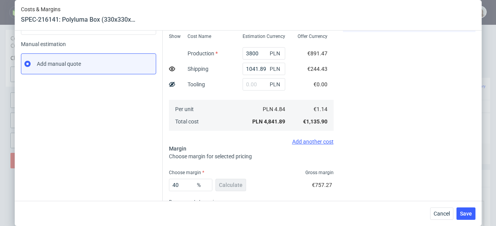
scroll to position [150, 0]
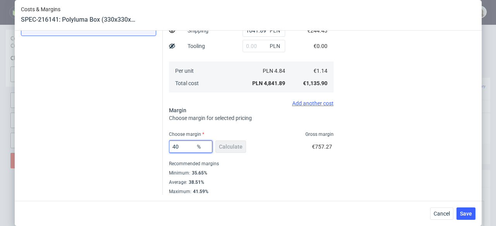
click at [190, 144] on input "40" at bounding box center [190, 147] width 43 height 12
type input "45"
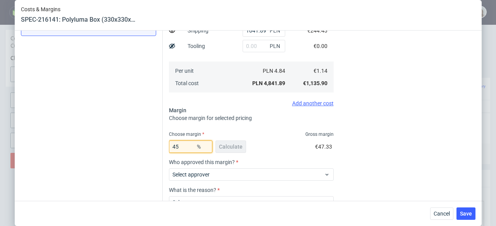
type input "1.82"
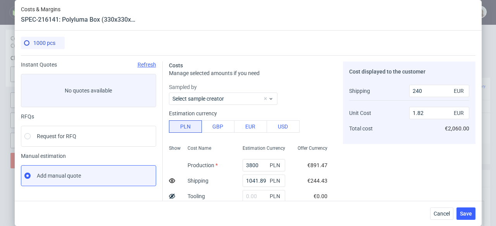
scroll to position [131, 0]
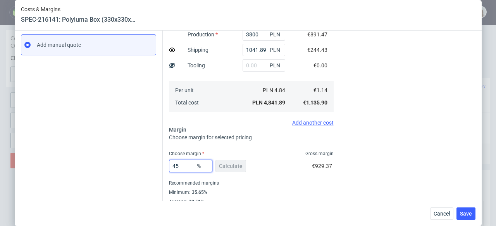
type input "4"
type input "0.94"
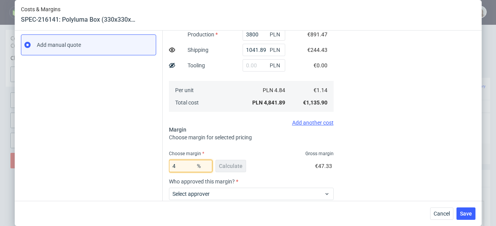
type input "44"
type input "1.78"
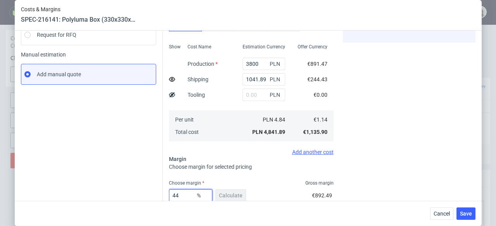
scroll to position [150, 0]
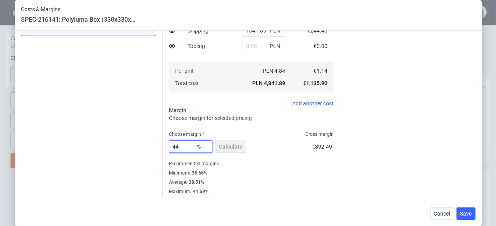
type input "4"
type input "0.94"
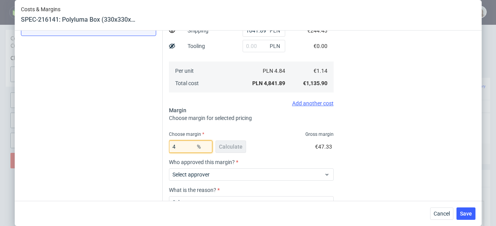
type input "42"
type input "1.71"
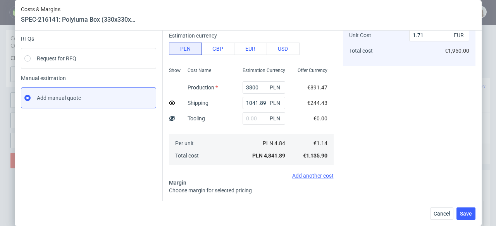
scroll to position [36, 0]
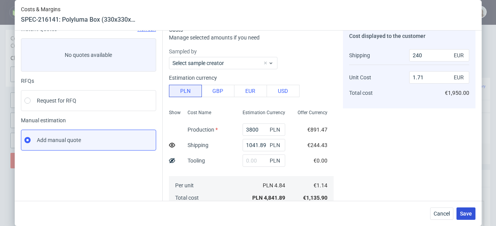
type input "42"
click at [471, 216] on span "Save" at bounding box center [466, 213] width 12 height 5
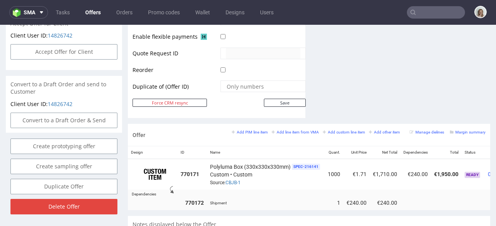
scroll to position [0, 50]
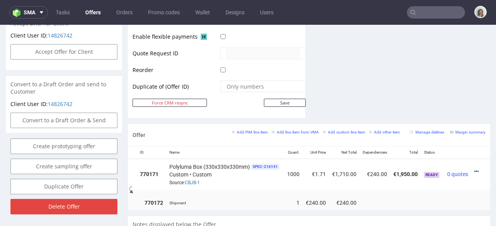
click at [474, 169] on icon at bounding box center [476, 171] width 4 height 5
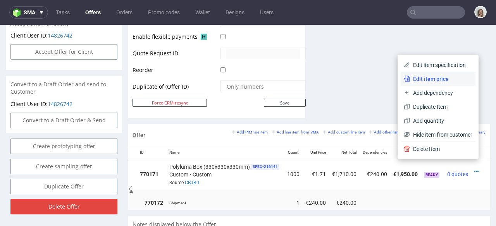
drag, startPoint x: 424, startPoint y: 80, endPoint x: 378, endPoint y: 86, distance: 45.7
click at [424, 80] on span "Edit item price" at bounding box center [441, 79] width 62 height 8
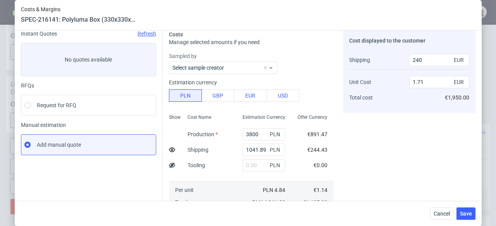
scroll to position [150, 0]
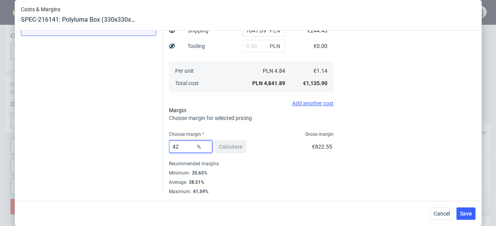
click at [185, 149] on input "42" at bounding box center [190, 147] width 43 height 12
type input "4"
type input "0.94"
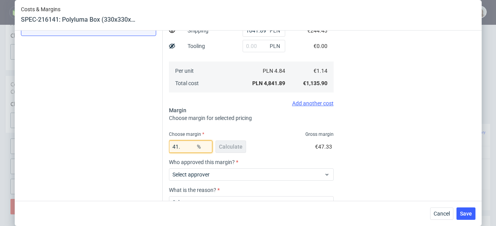
type input "41"
type input "1.68"
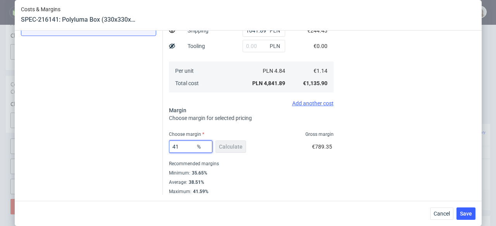
type input "415"
type input "-0.61"
type input "41"
type input "1.68"
type input "41.5"
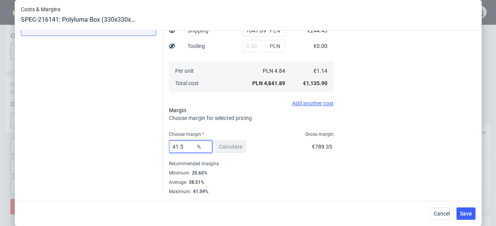
type input "1.7"
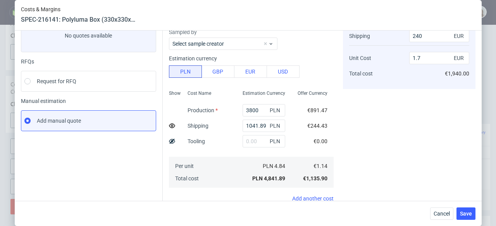
scroll to position [0, 0]
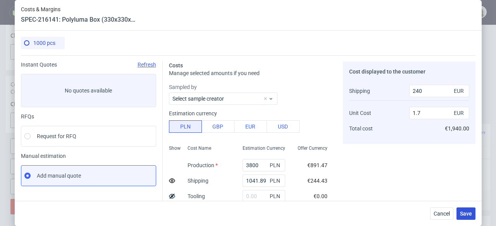
type input "41.5"
click at [473, 209] on button "Save" at bounding box center [465, 214] width 19 height 12
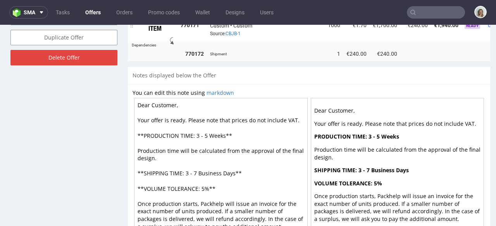
scroll to position [556, 0]
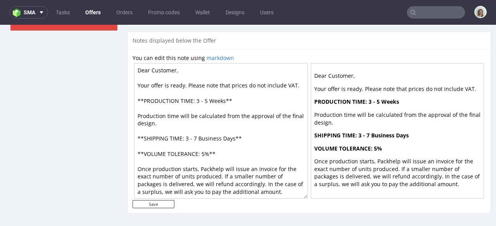
drag, startPoint x: 152, startPoint y: 67, endPoint x: 189, endPoint y: 69, distance: 36.8
click at [188, 69] on textarea "Dear Customer, Your offer is ready. Please note that prices do not include VAT.…" at bounding box center [220, 131] width 173 height 136
type textarea "Dear Oliver, Your offer is ready. Please note that prices do not include VAT. *…"
click at [161, 204] on input "Save" at bounding box center [153, 204] width 42 height 8
type input "In progress..."
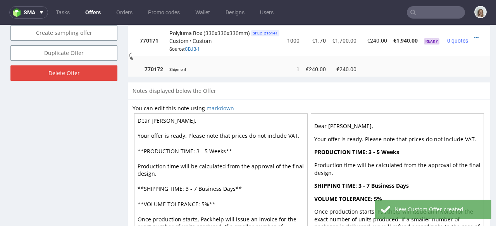
scroll to position [499, 0]
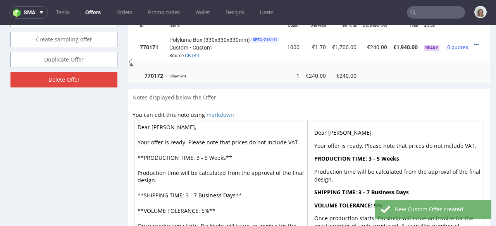
click at [474, 42] on icon at bounding box center [476, 44] width 4 height 5
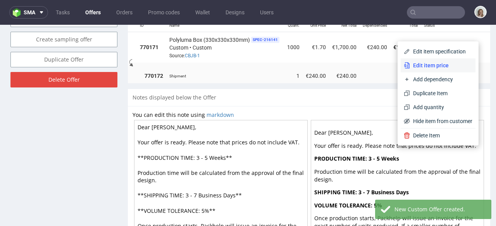
click at [414, 68] on span "Edit item price" at bounding box center [441, 66] width 62 height 8
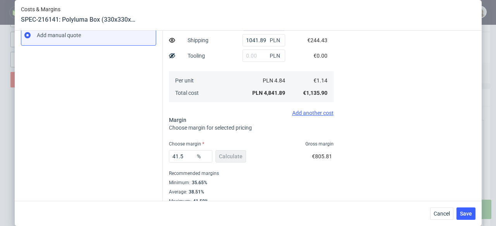
scroll to position [150, 0]
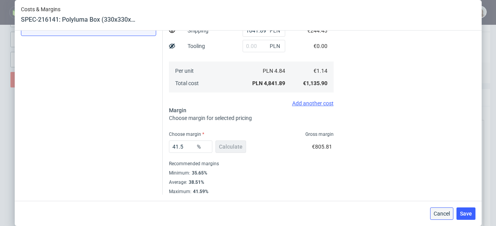
click at [443, 214] on span "Cancel" at bounding box center [441, 213] width 16 height 5
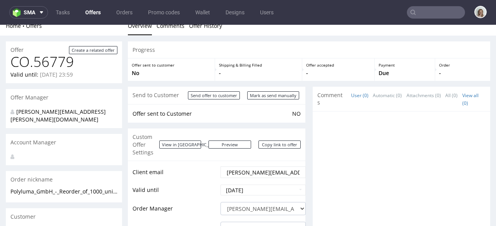
scroll to position [0, 0]
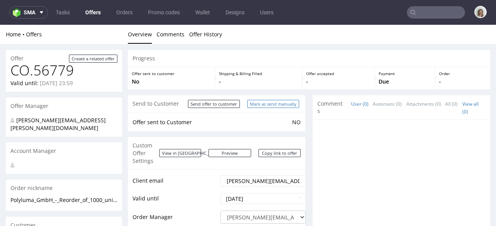
click at [271, 101] on input "Mark as send manually" at bounding box center [273, 104] width 52 height 8
type input "In progress..."
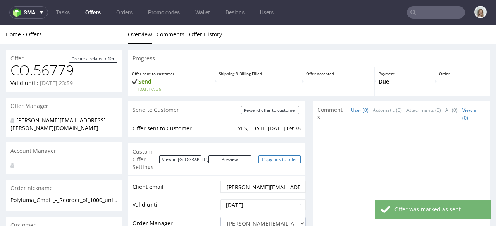
click at [275, 158] on link "Copy link to offer" at bounding box center [279, 159] width 43 height 8
click at [275, 157] on link "Copy link to offer" at bounding box center [279, 159] width 43 height 8
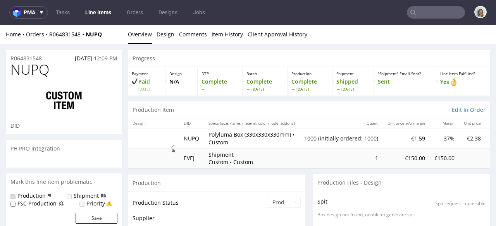
scroll to position [123, 0]
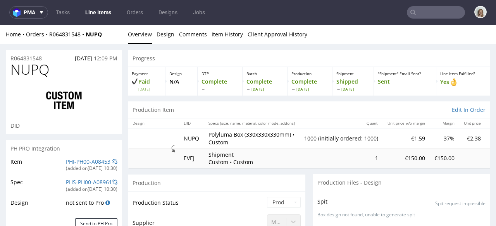
select select "in_progress"
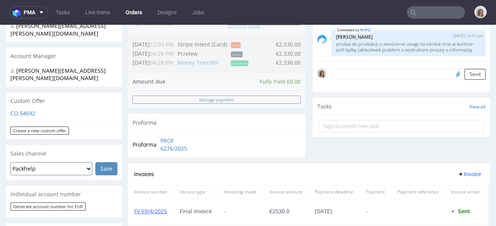
scroll to position [117, 0]
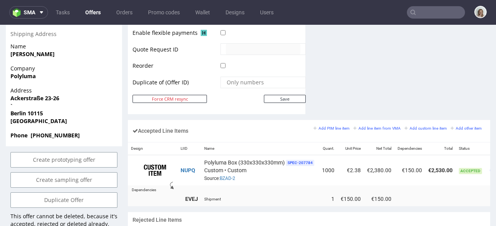
scroll to position [0, 51]
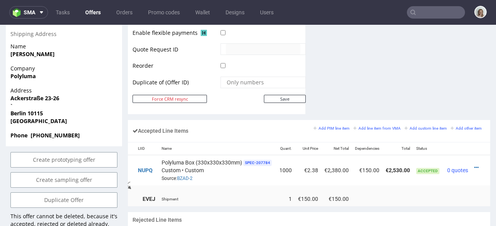
drag, startPoint x: 416, startPoint y: 202, endPoint x: 492, endPoint y: 215, distance: 76.9
click at [474, 164] on div at bounding box center [478, 168] width 8 height 8
click at [474, 165] on icon at bounding box center [476, 167] width 4 height 5
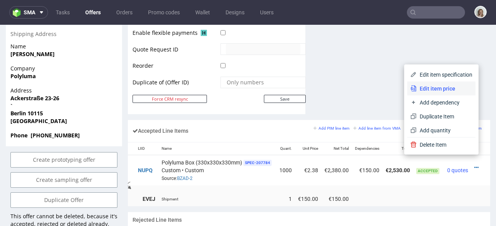
click at [427, 89] on span "Edit item price" at bounding box center [444, 89] width 56 height 8
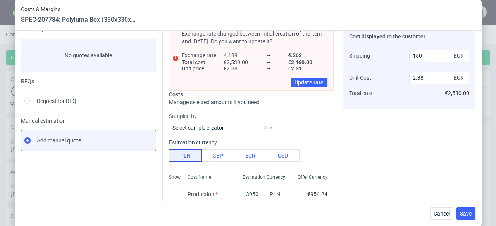
scroll to position [130, 0]
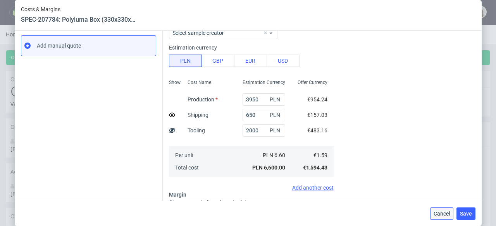
click at [441, 215] on span "Cancel" at bounding box center [441, 213] width 16 height 5
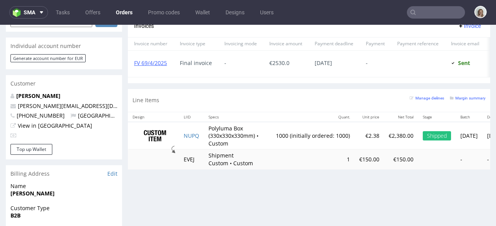
scroll to position [364, 0]
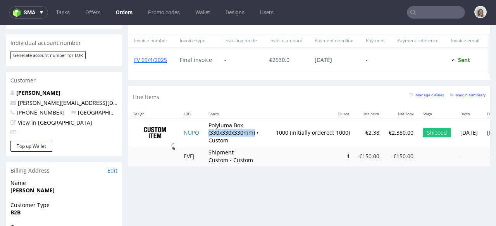
drag, startPoint x: 256, startPoint y: 138, endPoint x: 209, endPoint y: 139, distance: 47.6
click at [209, 139] on td "Polyluma Box (330x330x330mm) • Custom" at bounding box center [237, 133] width 67 height 28
copy td "(330x330x330mm)"
